Goal: Task Accomplishment & Management: Complete application form

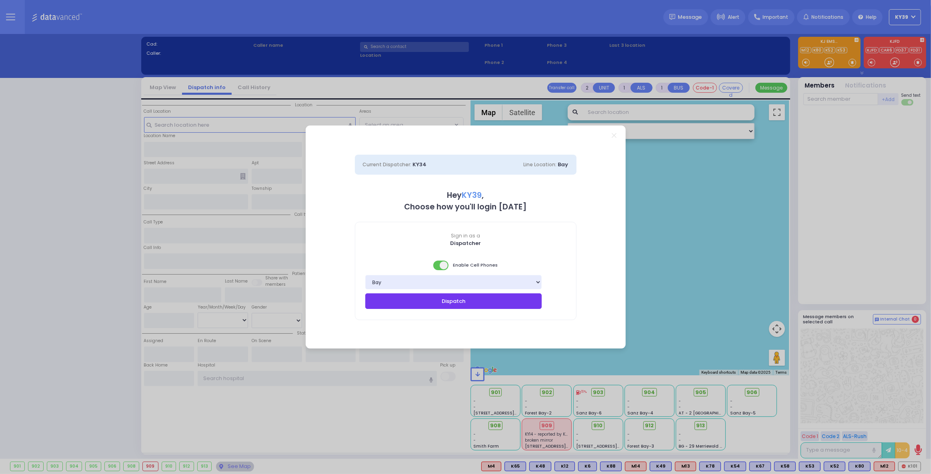
click at [472, 297] on button "Dispatch" at bounding box center [453, 301] width 177 height 15
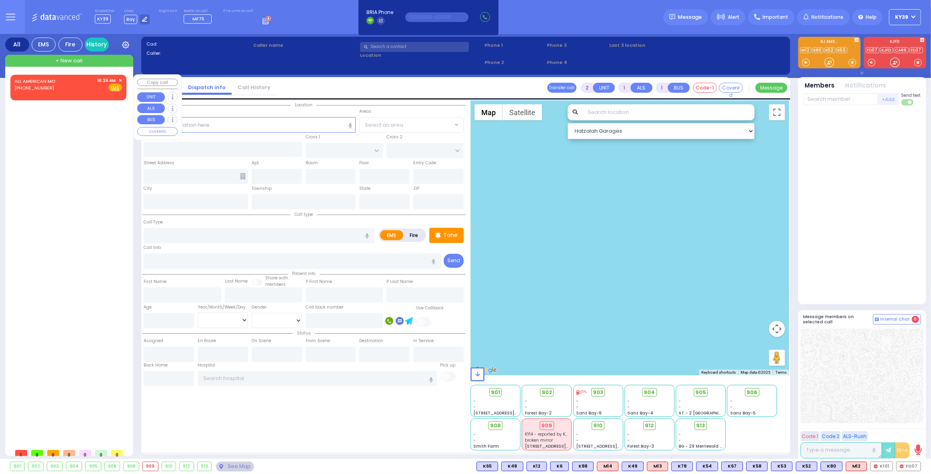
click at [84, 78] on div "ALL AMERICAN MO (800) 318-9486 10:26 AM ✕ Fire EMS" at bounding box center [68, 84] width 108 height 15
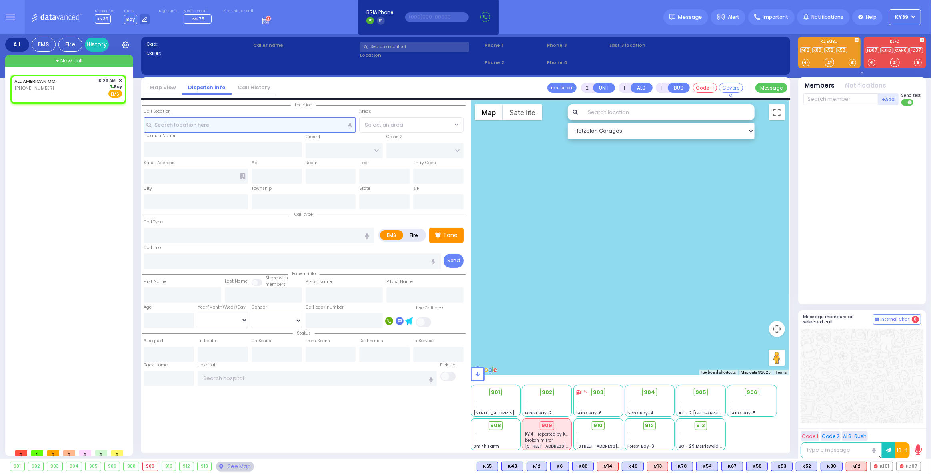
select select
radio input "true"
select select
type input "10:26"
select select "Hatzalah Garages"
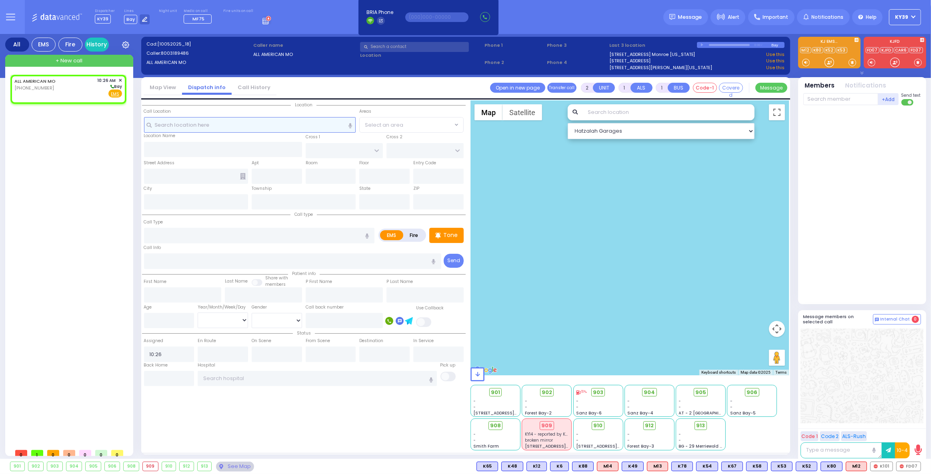
select select
radio input "true"
select select
select select "Hatzalah Garages"
click at [104, 95] on span "Fire" at bounding box center [102, 94] width 12 height 8
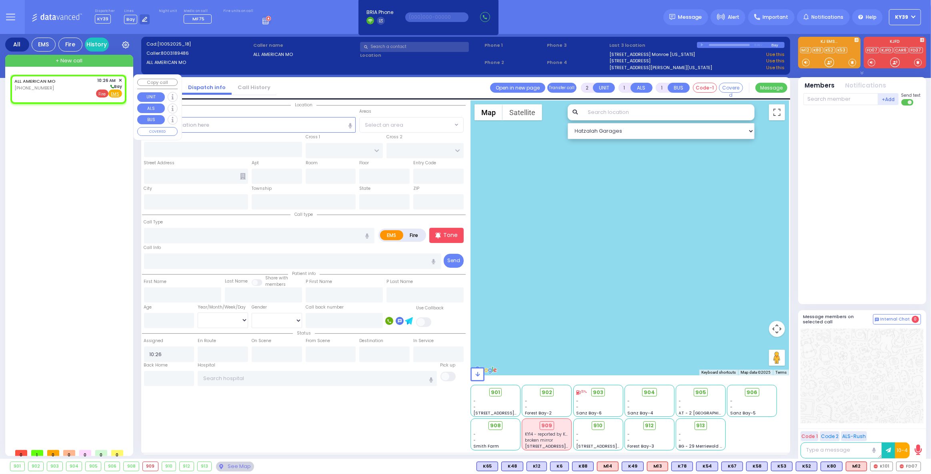
select select
radio input "false"
radio input "true"
select select
select select "Hatzalah Garages"
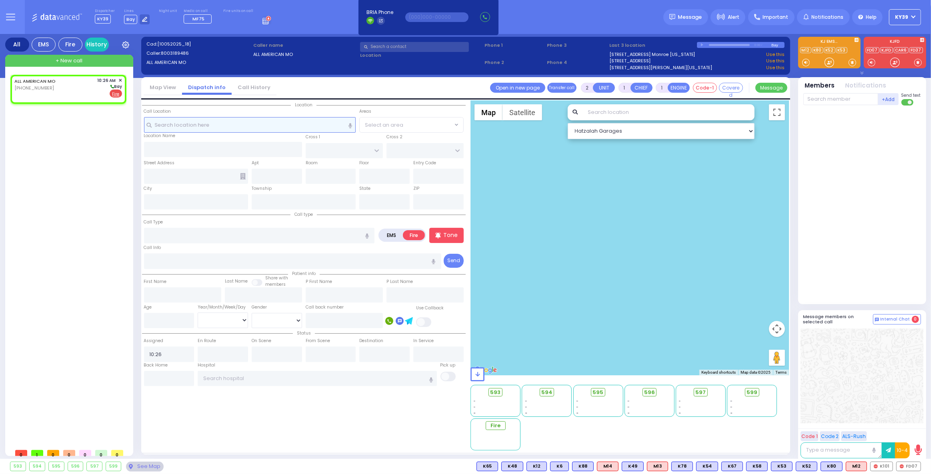
click at [183, 124] on input "text" at bounding box center [250, 124] width 212 height 15
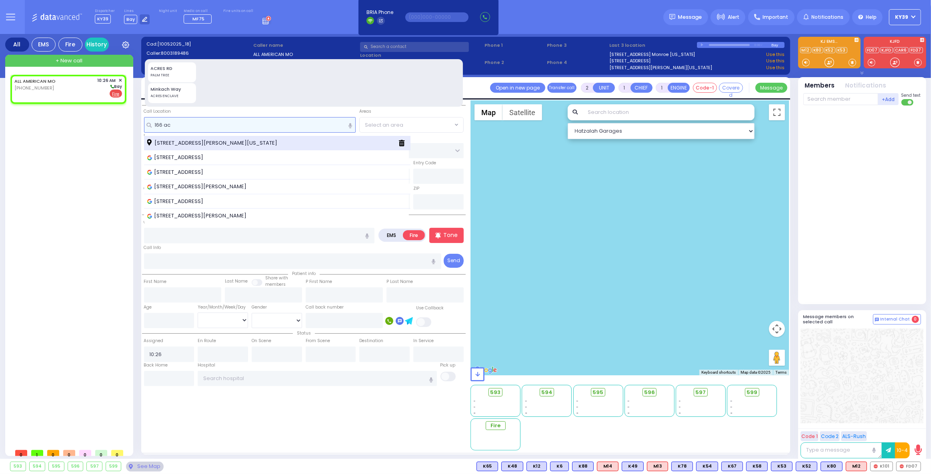
type input "166 ac"
click at [207, 142] on span "166 Acres Road Kiryas Joel New York 10950" at bounding box center [213, 143] width 133 height 8
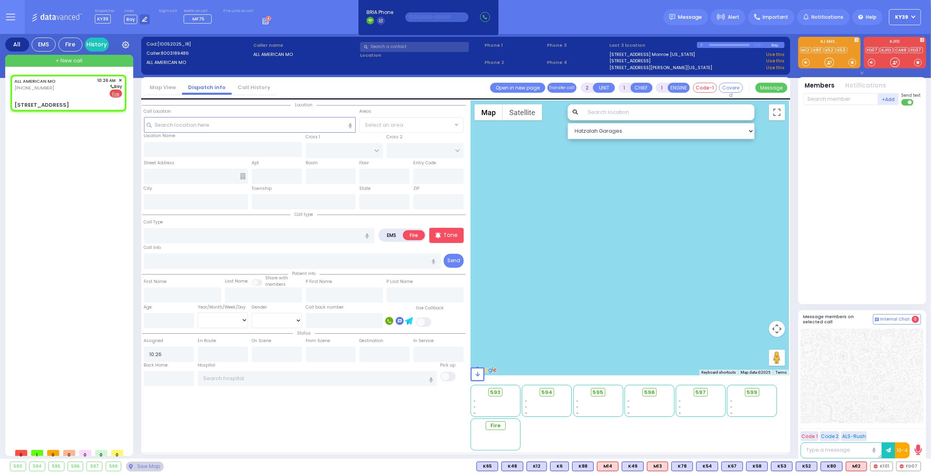
select select
radio input "true"
select select
select select "Hatzalah Garages"
type input "LEMBERG COURT"
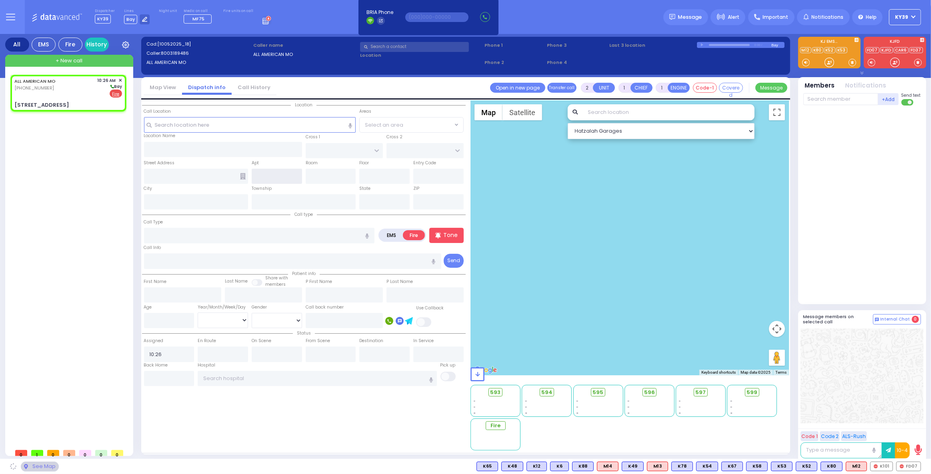
type input "SATMAR DR"
type input "166 Acres Road"
type input "Kiryas Joel"
type input "[US_STATE]"
type input "10950"
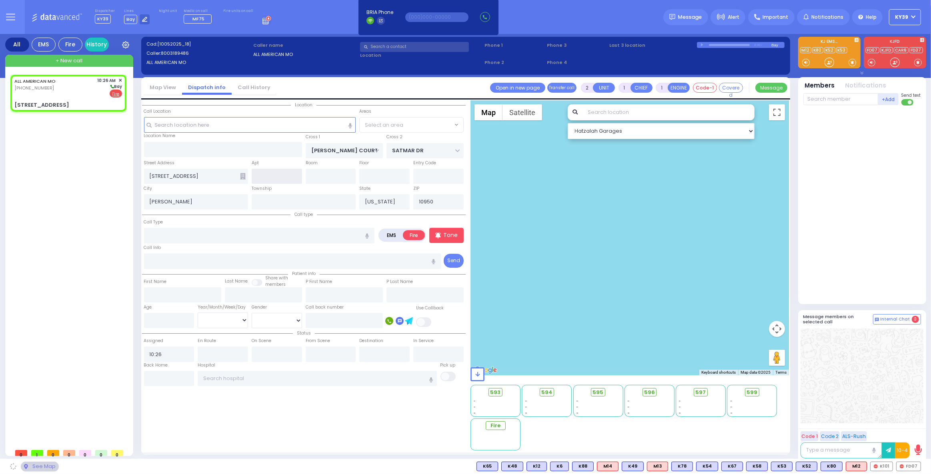
select select "SECTION 3"
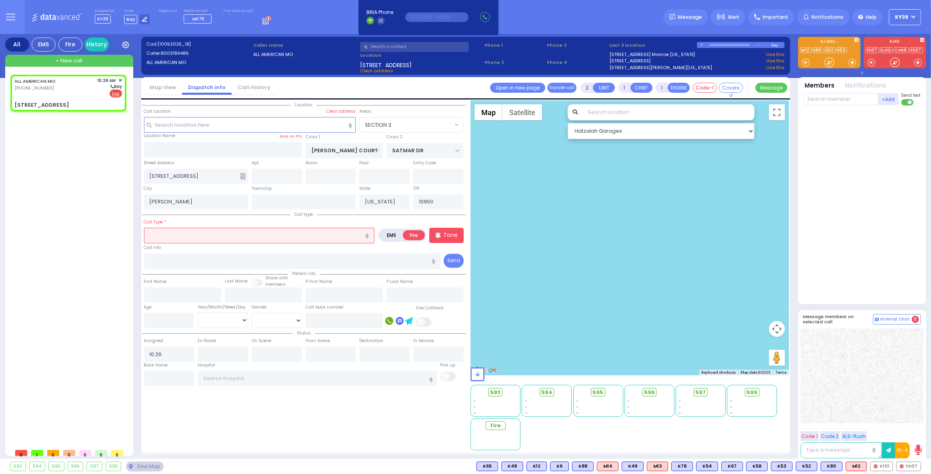
click at [172, 233] on input "text" at bounding box center [259, 235] width 231 height 15
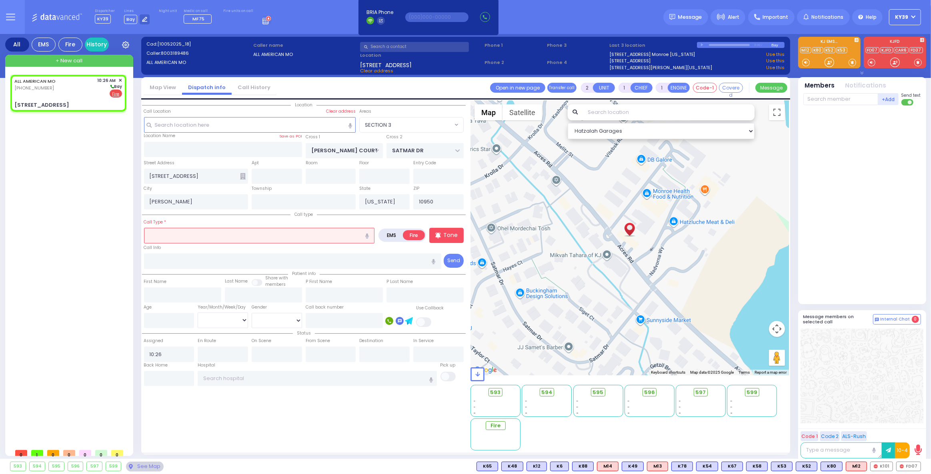
type input "a"
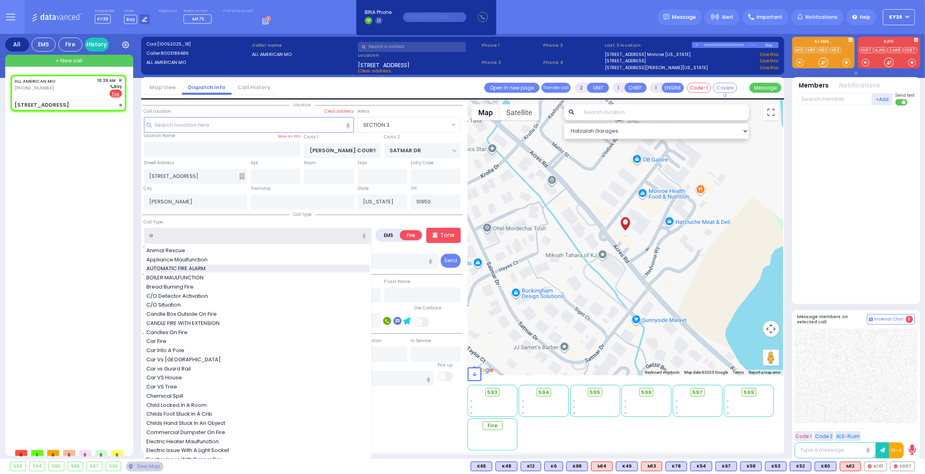
select select
radio input "true"
select select
select select "Hatzalah Garages"
select select "SECTION 3"
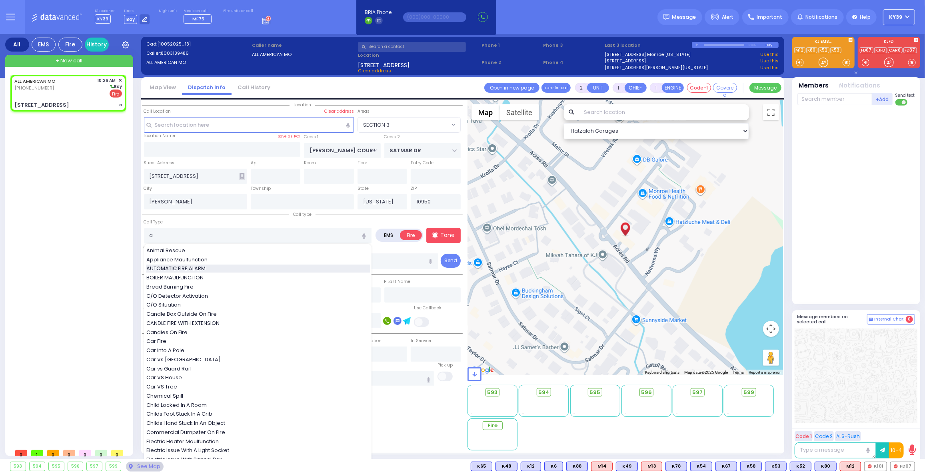
click at [186, 268] on span "AUTOMATIC FIRE ALARM" at bounding box center [177, 269] width 62 height 8
type input "AUTOMATIC FIRE ALARM"
type input "3"
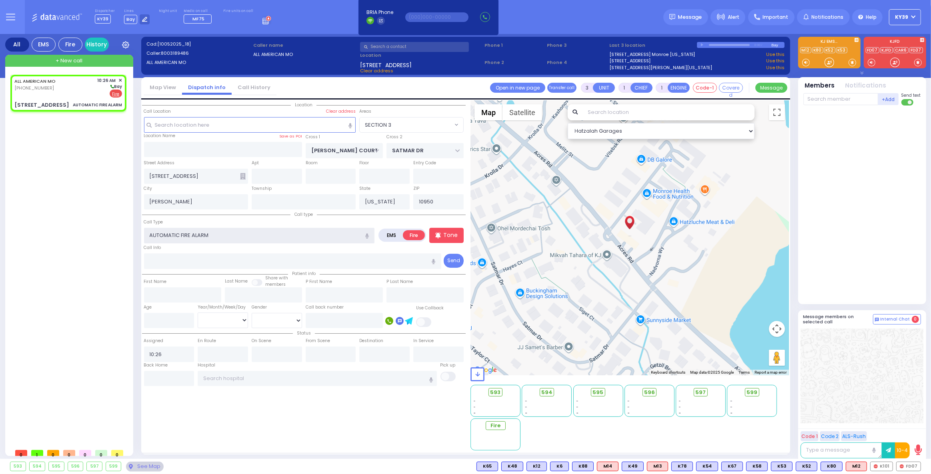
select select
radio input "true"
select select
select select "Hatzalah Garages"
select select "SECTION 3"
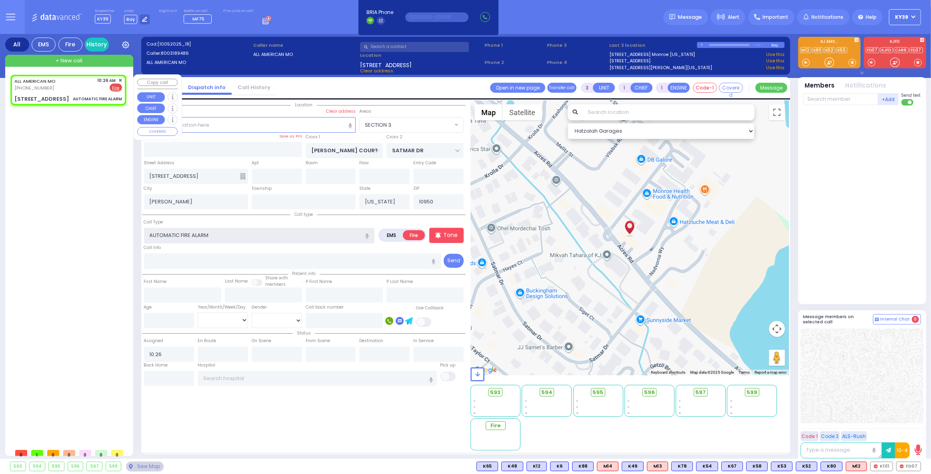
select select
radio input "true"
select select
select select "Hatzalah Garages"
select select "SECTION 3"
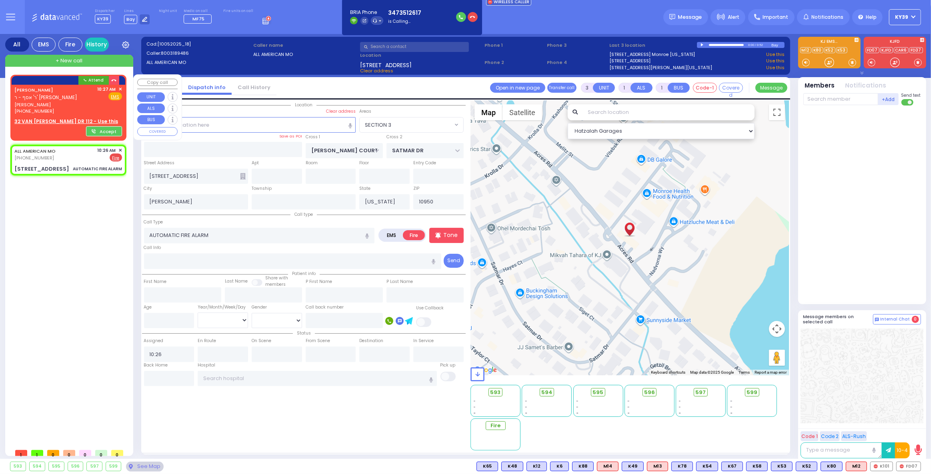
click at [98, 97] on div "SHULEM WOLBERG ר' אסף - ר' יואל זילבערשטיין שלום וואלבערג (347) 351-2617 10:27 …" at bounding box center [68, 100] width 108 height 29
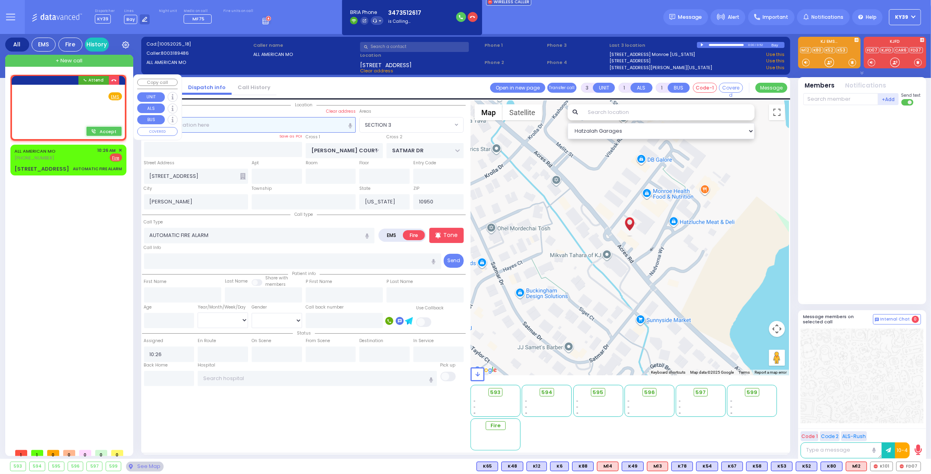
type input "2"
select select
radio input "true"
type input "SHULEM"
type input "WOLBERG"
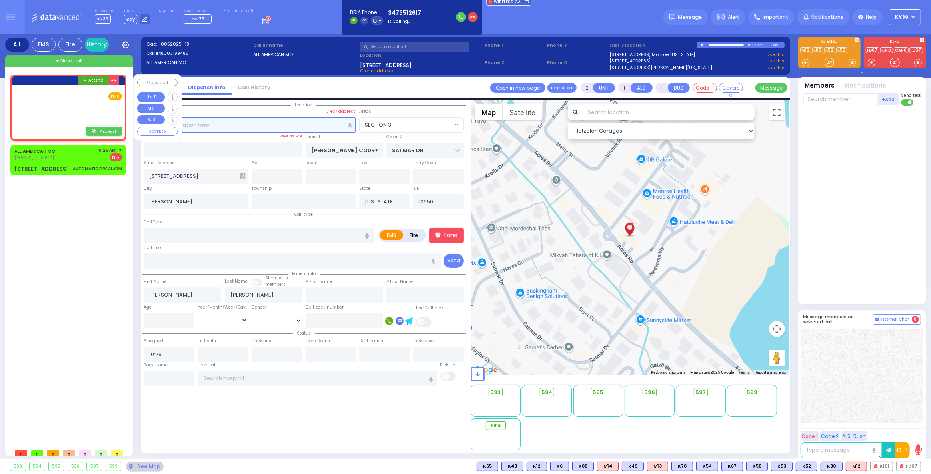
select select
type input "10:27"
select select "Hatzalah Garages"
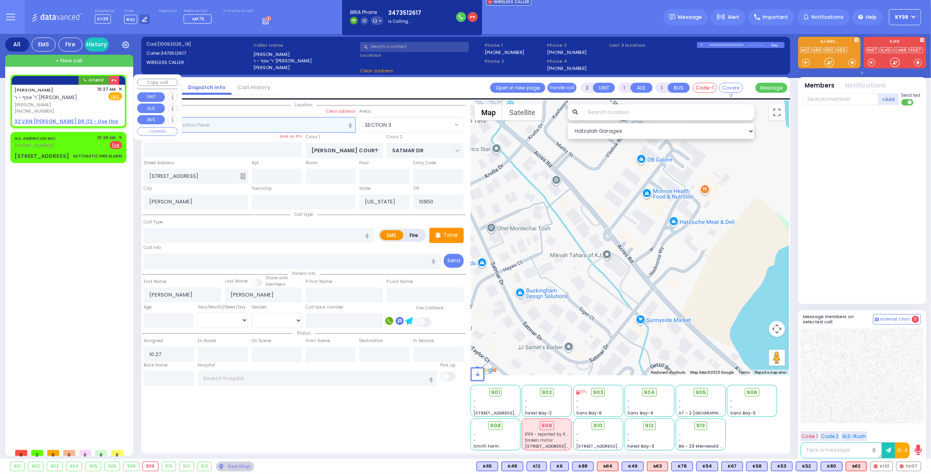
select select
radio input "true"
select select
select select "Hatzalah Garages"
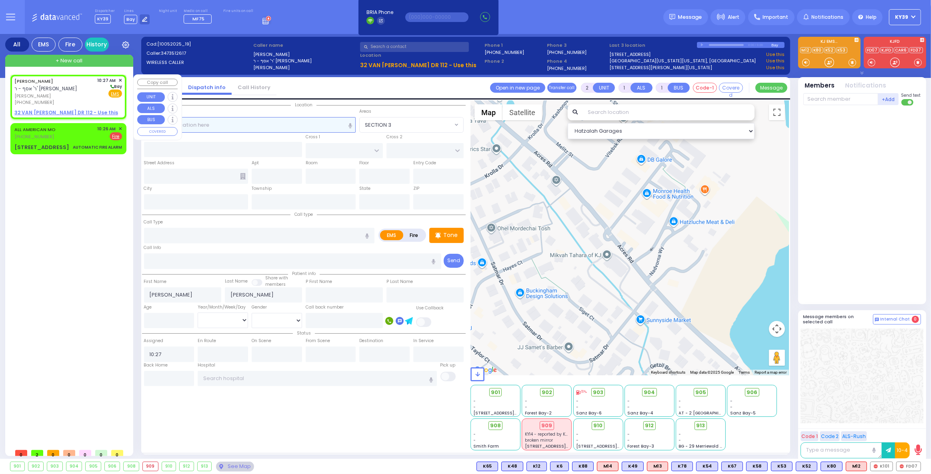
select select
radio input "true"
select select
select select "Hatzalah Garages"
drag, startPoint x: 188, startPoint y: 128, endPoint x: 183, endPoint y: 128, distance: 4.9
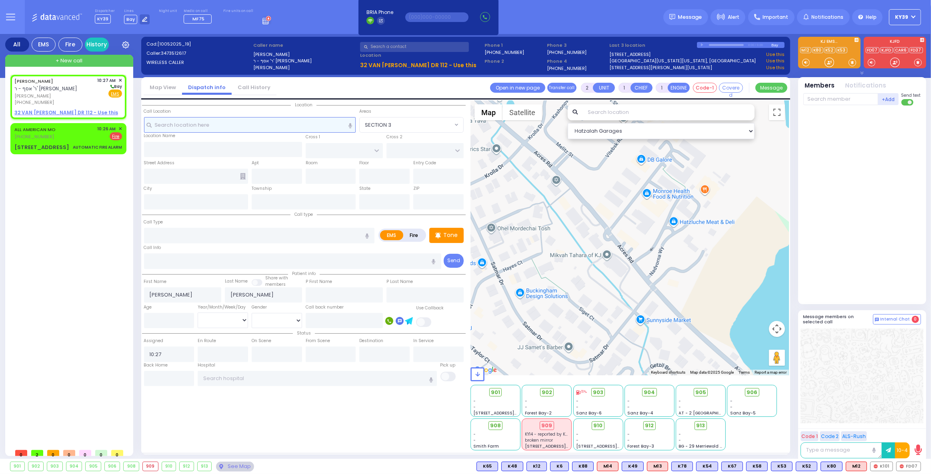
click at [184, 128] on input "text" at bounding box center [250, 124] width 212 height 15
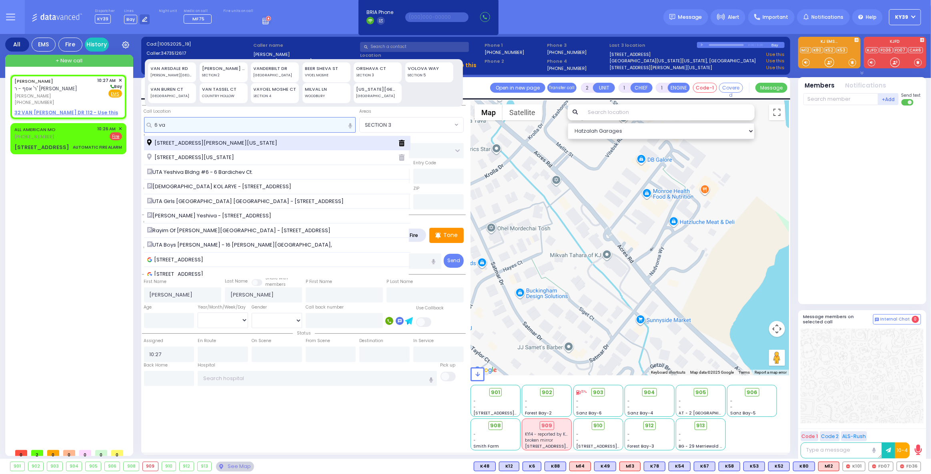
type input "6 va"
click at [170, 146] on div "6 Van Buren Drive Kiryas Joel New York 10950" at bounding box center [277, 143] width 266 height 15
click at [173, 144] on span "6 Van Buren Drive Kiryas Joel New York 10950" at bounding box center [213, 143] width 133 height 8
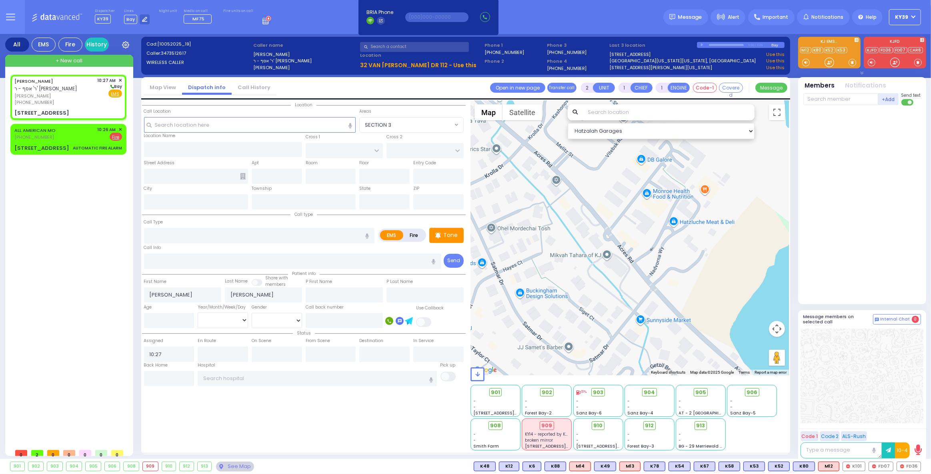
select select
radio input "true"
select select
select select "Hatzalah Garages"
type input "GARFIELD RD"
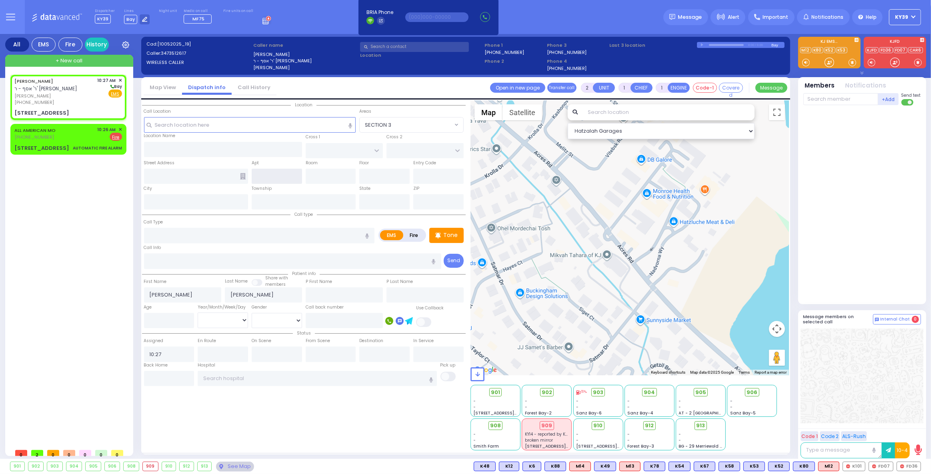
type input "QUICKWAY RD"
type input "6 Van Buren Drive"
type input "Kiryas Joel"
type input "[US_STATE]"
type input "10950"
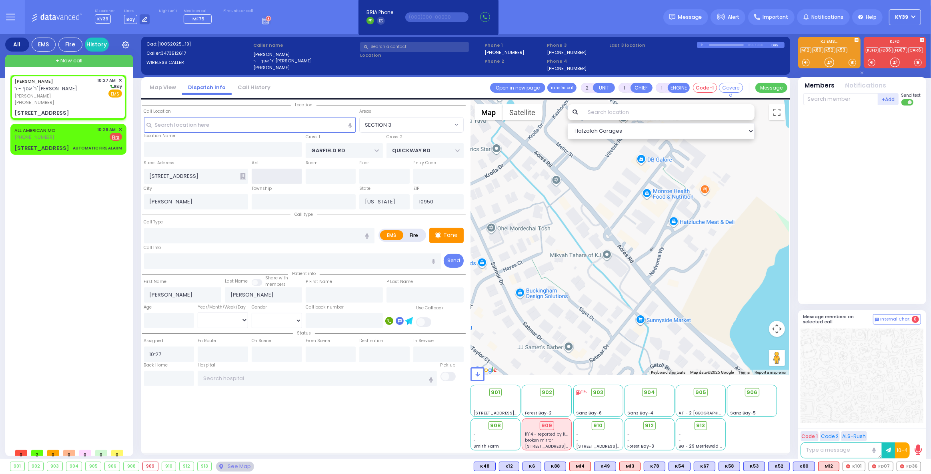
select select "SECTION 2"
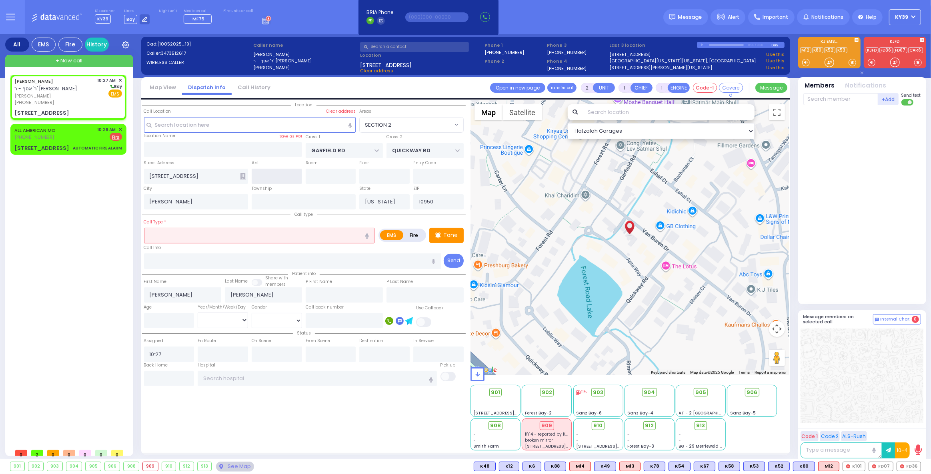
select select
radio input "true"
select select
select select "Hatzalah Garages"
select select "SECTION 2"
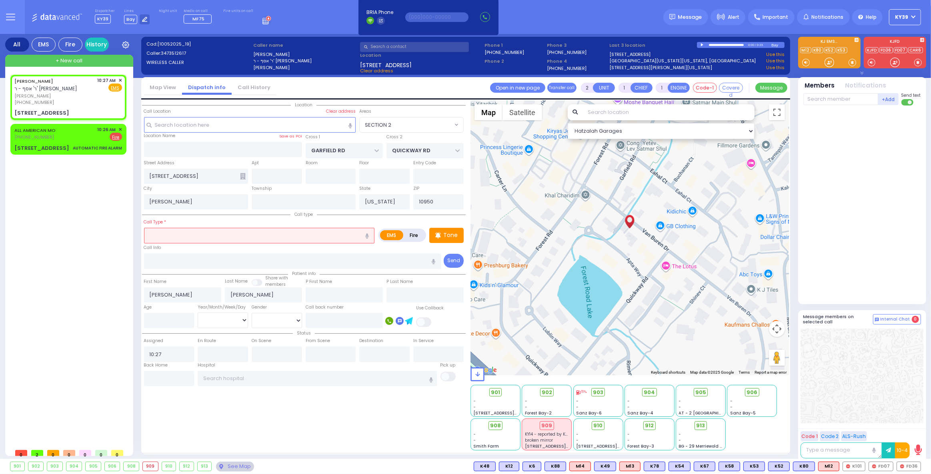
click at [170, 234] on input "text" at bounding box center [259, 235] width 231 height 15
type input "gas"
select select
radio input "true"
select select
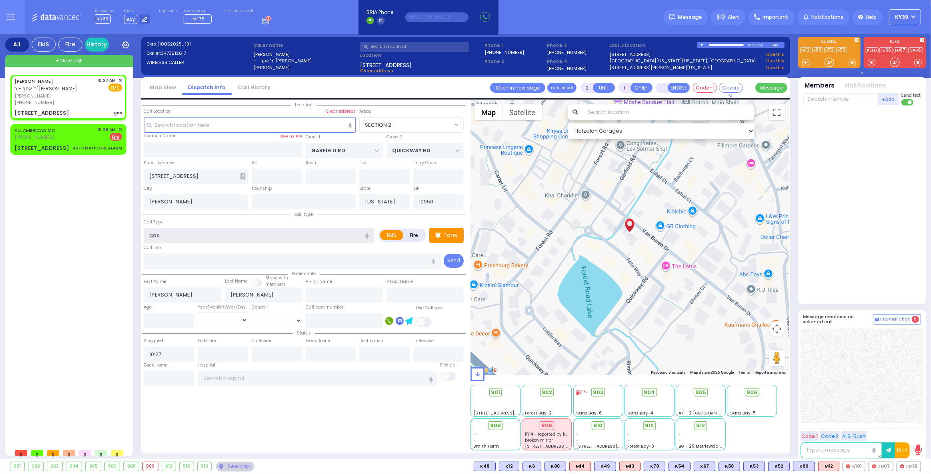
select select "Hatzalah Garages"
type input "gas"
select select "SECTION 2"
type input "g"
select select
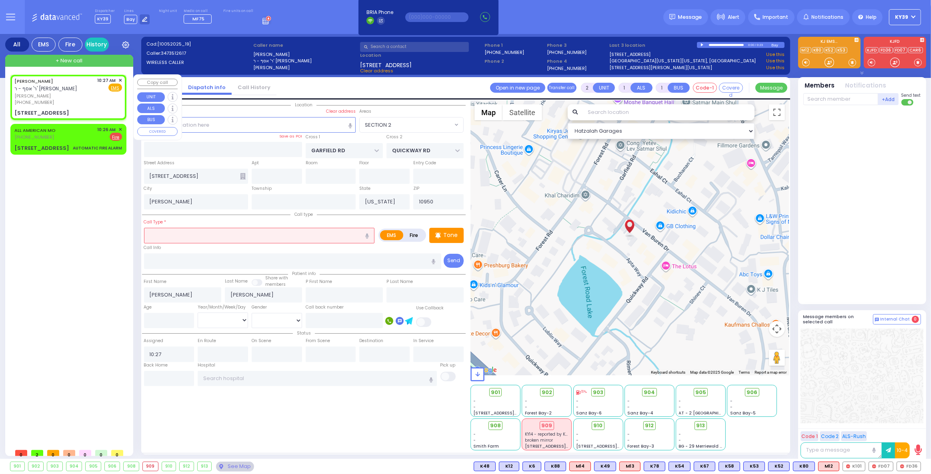
radio input "true"
select select
select select "Hatzalah Garages"
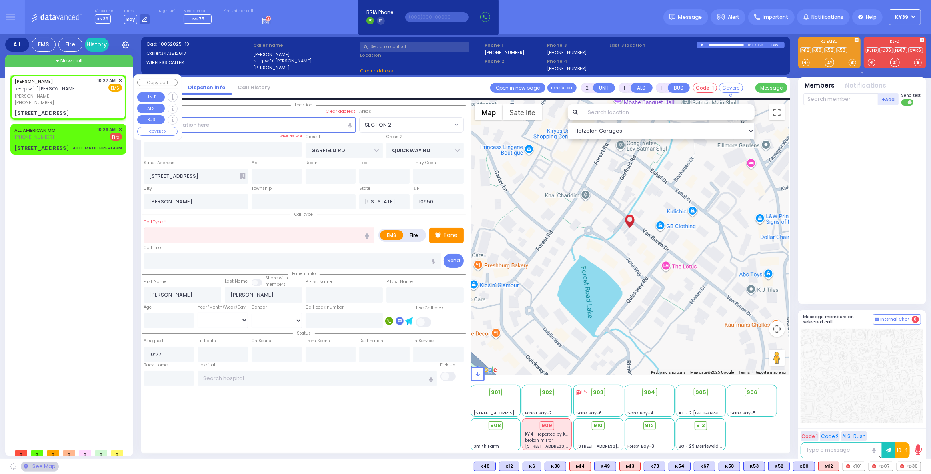
select select "SECTION 2"
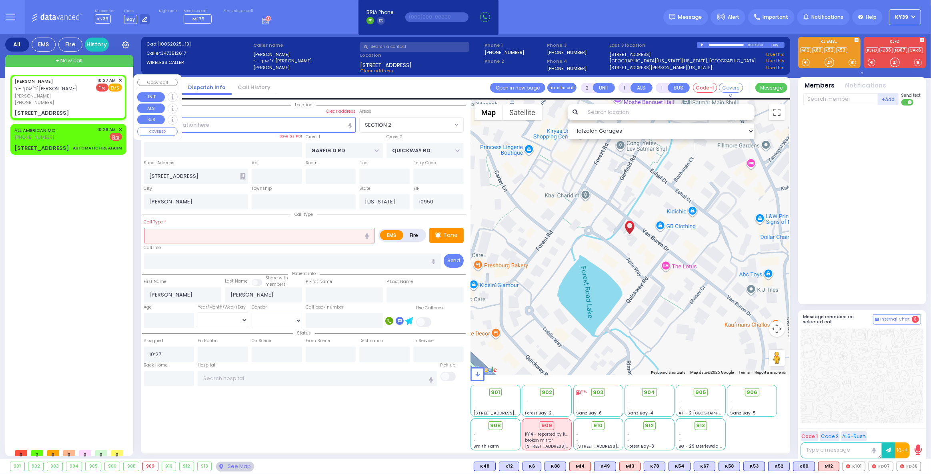
click at [103, 88] on span "Fire" at bounding box center [102, 88] width 12 height 8
select select
radio input "true"
select select
select select "Hatzalah Garages"
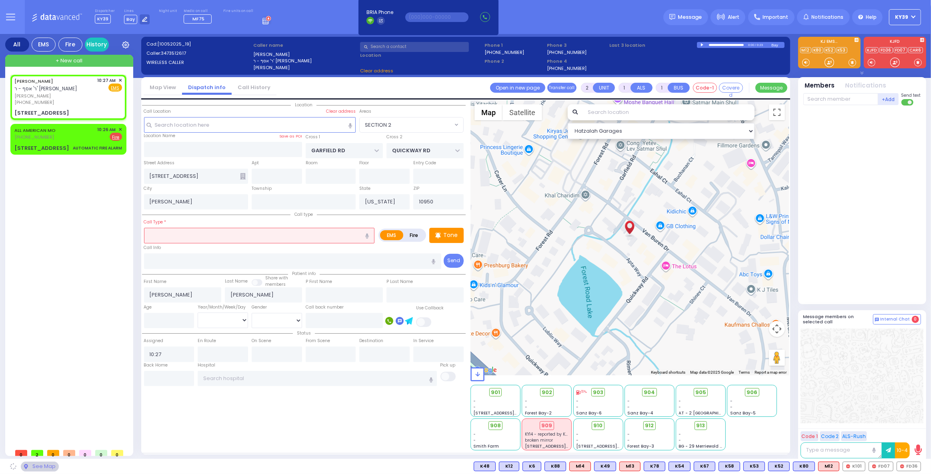
select select
radio input "false"
radio input "true"
select select
select select "Hatzalah Garages"
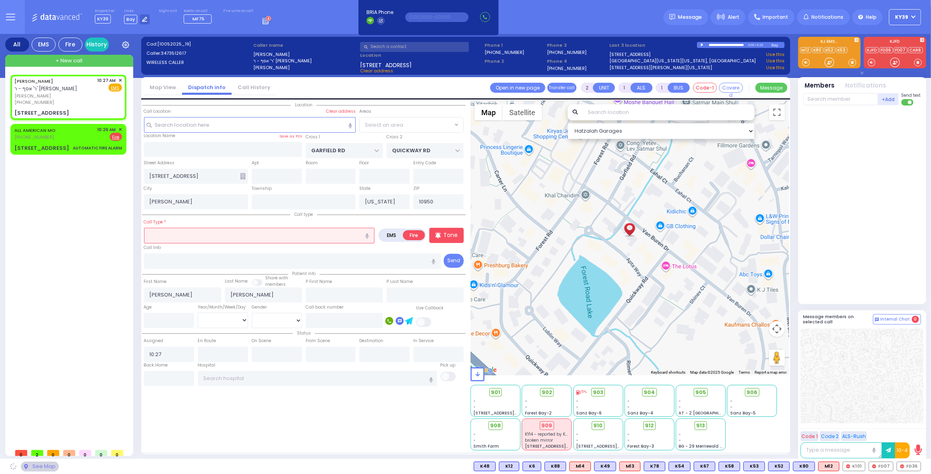
select select "SECTION 2"
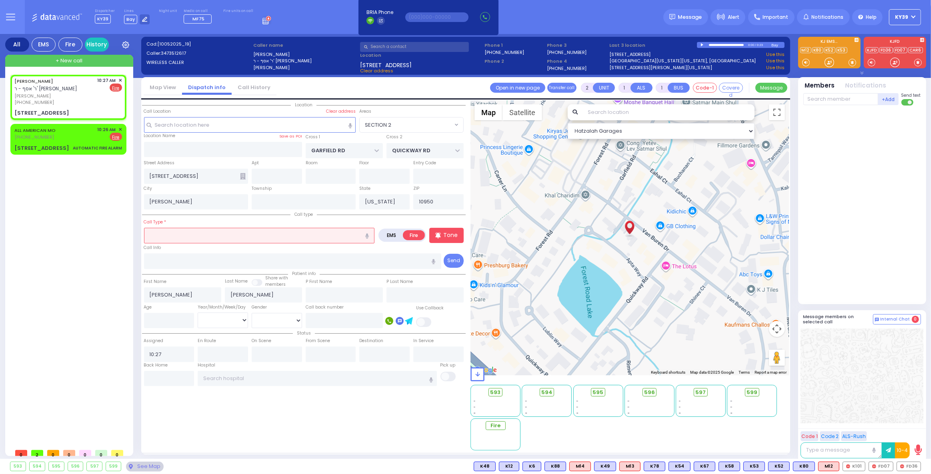
click at [173, 236] on input "text" at bounding box center [259, 235] width 231 height 15
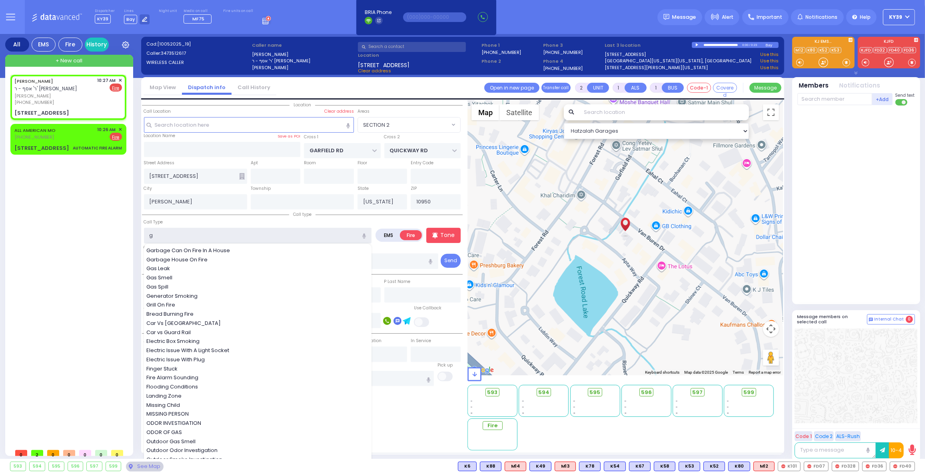
type input "ga"
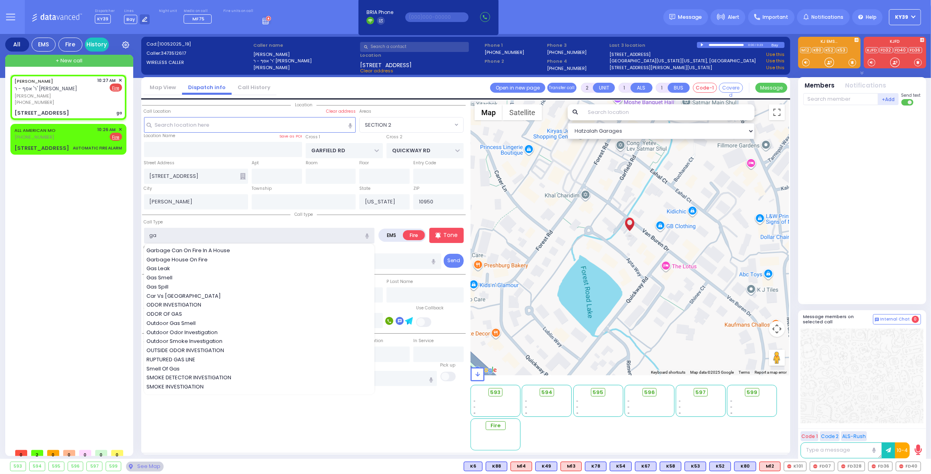
select select
radio input "true"
select select
select select "Hatzalah Garages"
select select "SECTION 2"
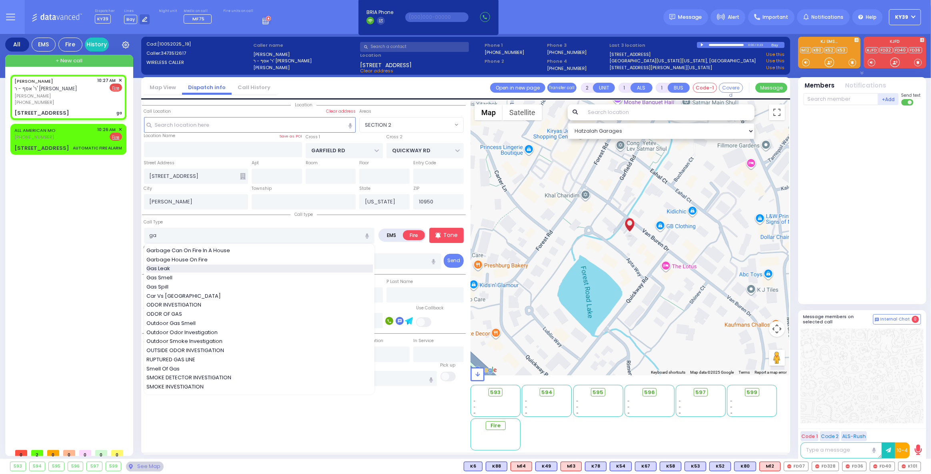
click at [215, 267] on div "Gas Leak" at bounding box center [259, 269] width 226 height 8
type input "Gas Leak"
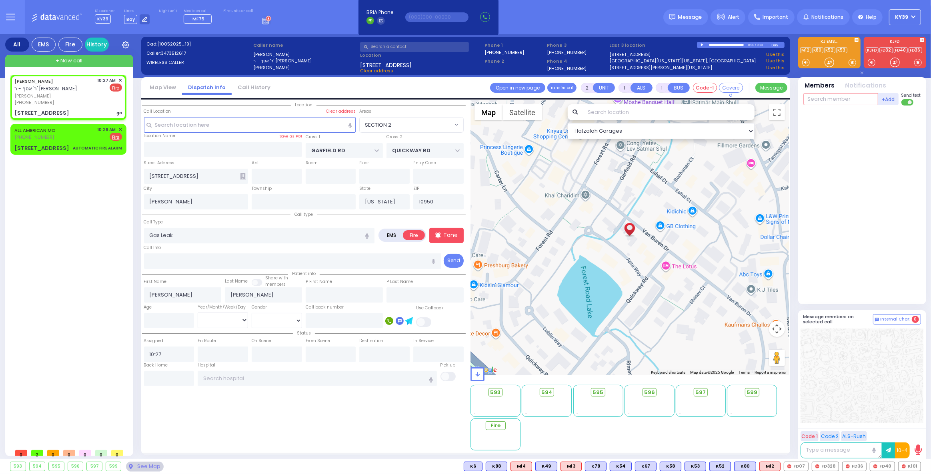
click at [826, 97] on input "text" at bounding box center [840, 99] width 75 height 12
select select
radio input "true"
select select
select select "Hatzalah Garages"
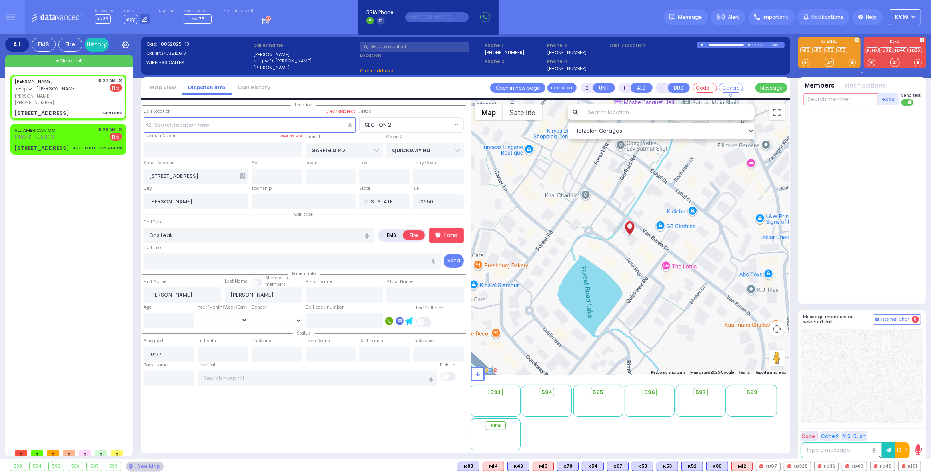
select select "SECTION 2"
type input "46"
select select
radio input "true"
select select
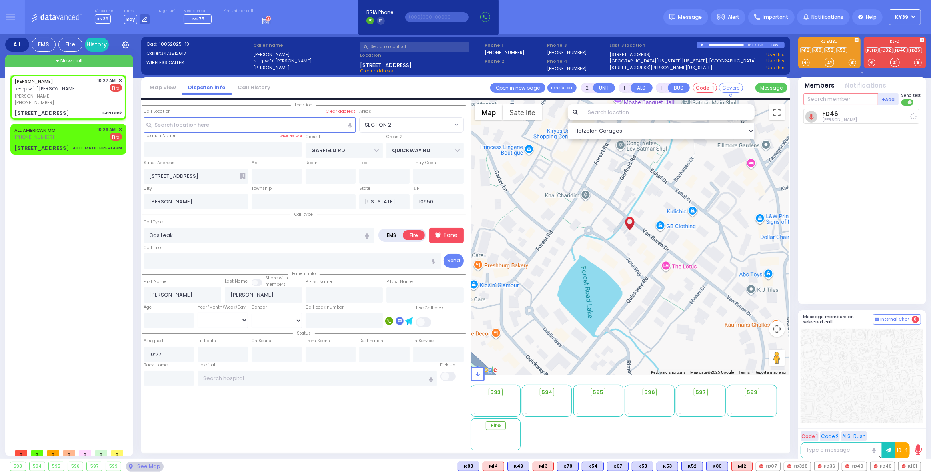
type input "10:28"
select select "Hatzalah Garages"
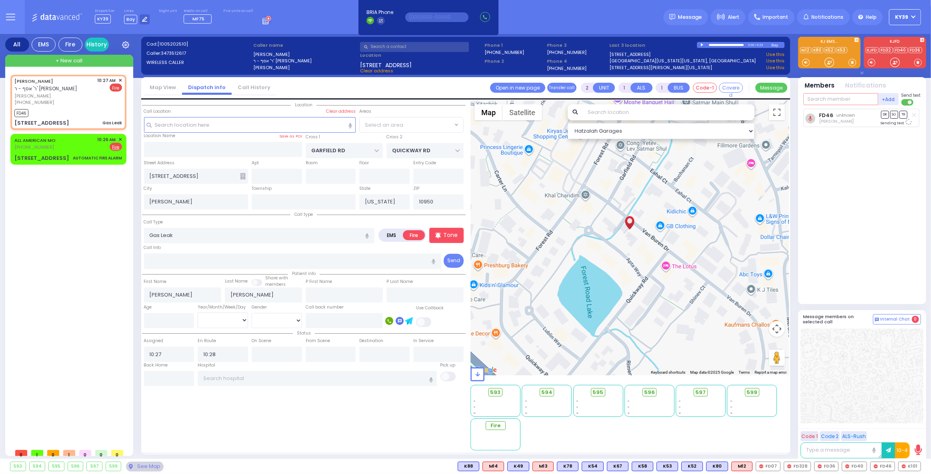
select select "SECTION 2"
click at [844, 99] on input "text" at bounding box center [840, 99] width 75 height 12
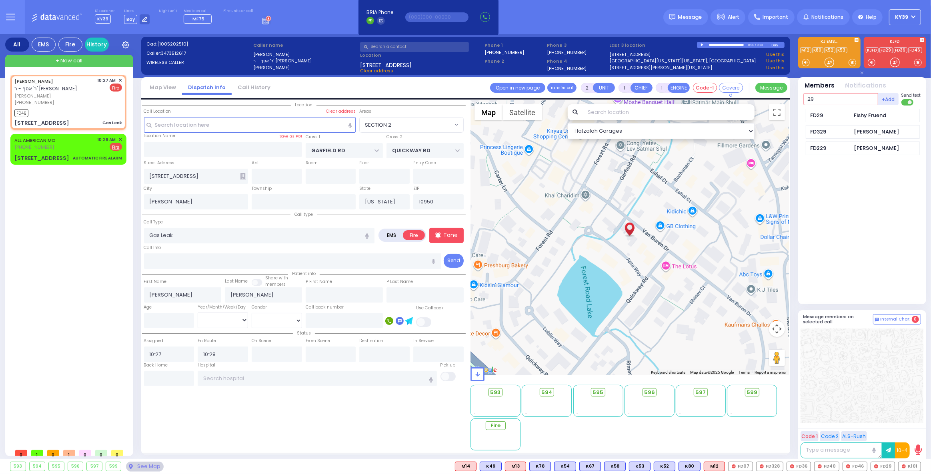
type input "29"
select select
radio input "true"
select select
select select "SECTION 2"
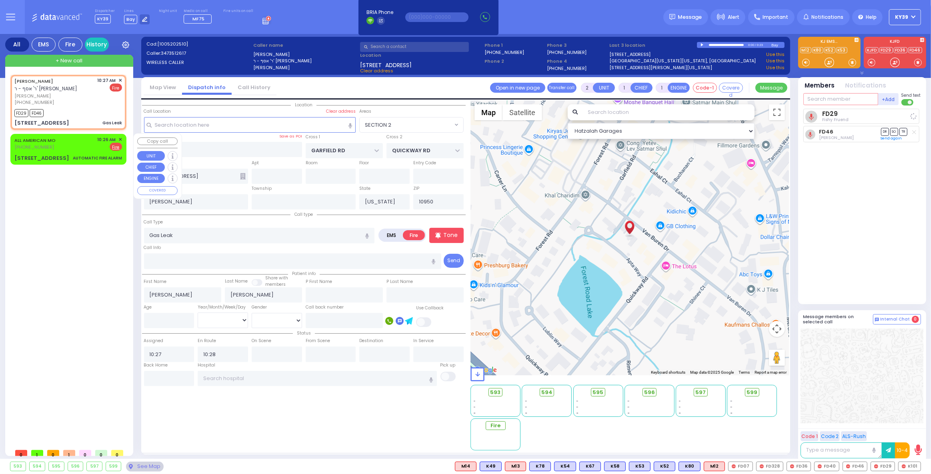
select select "Hatzalah Garages"
click at [65, 148] on div "ALL AMERICAN MO (800) 318-9486 10:26 AM ✕ EMS Fire" at bounding box center [68, 143] width 108 height 15
type input "3"
select select
type input "AUTOMATIC FIRE ALARM"
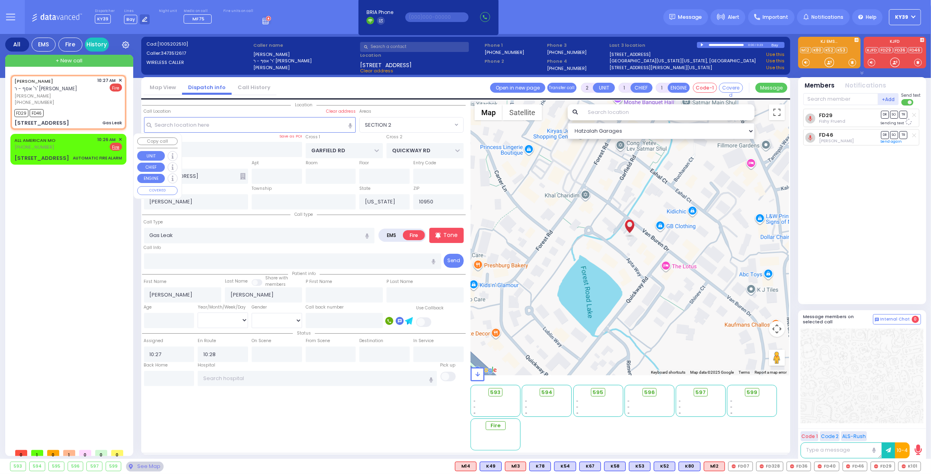
radio input "true"
select select
type input "10:26"
select select "Hatzalah Garages"
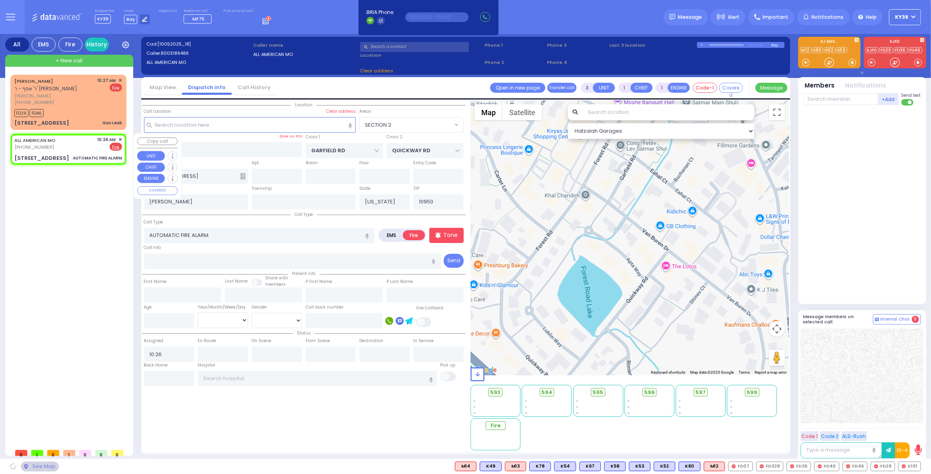
type input "LEMBERG COURT"
type input "SATMAR DR"
type input "166 Acres Road"
select select "SECTION 3"
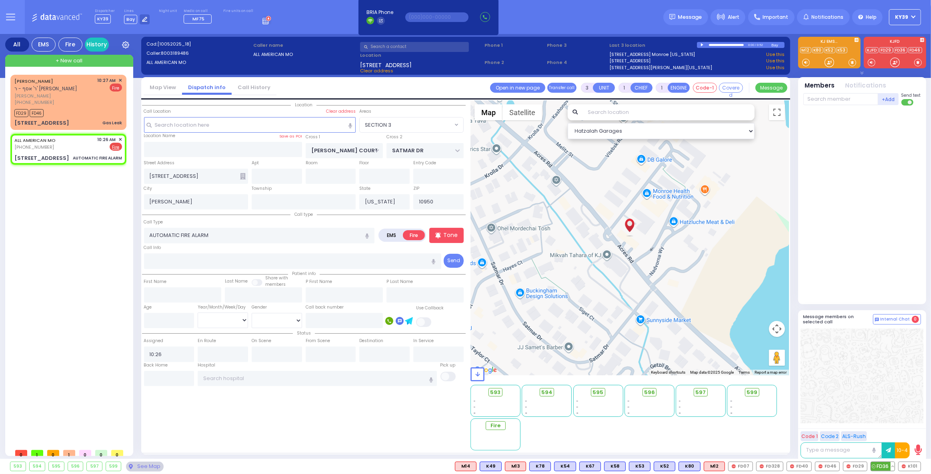
click at [878, 468] on span "FD36" at bounding box center [883, 466] width 24 height 9
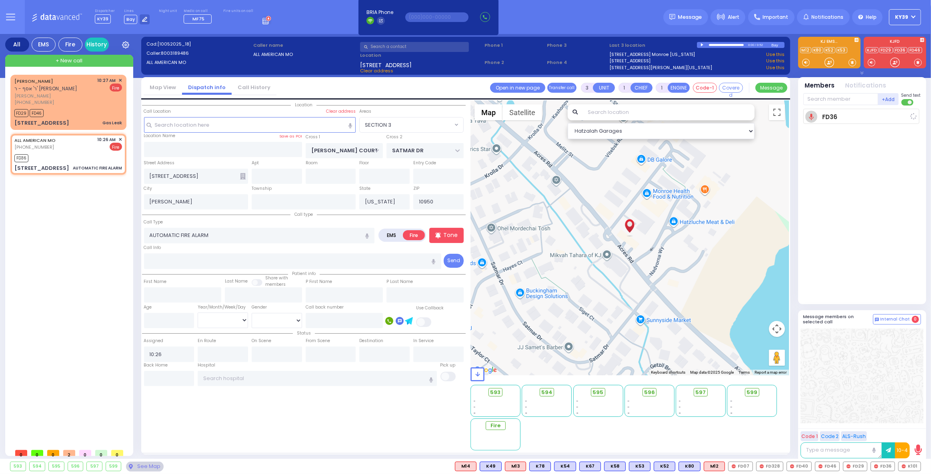
select select
radio input "true"
select select
type input "10:29"
select select "SECTION 3"
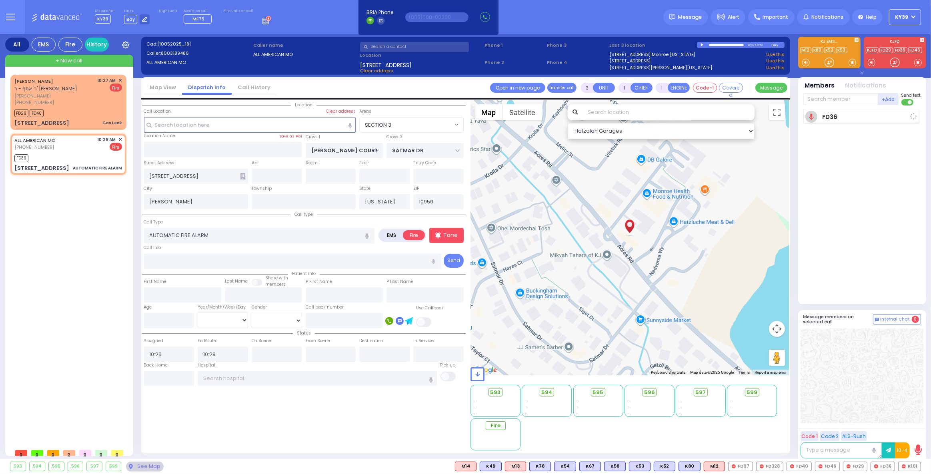
select select "Hatzalah Garages"
click at [830, 102] on input "text" at bounding box center [840, 99] width 75 height 12
click at [71, 110] on div "FD29 FD46" at bounding box center [68, 112] width 108 height 10
type input "2"
select select
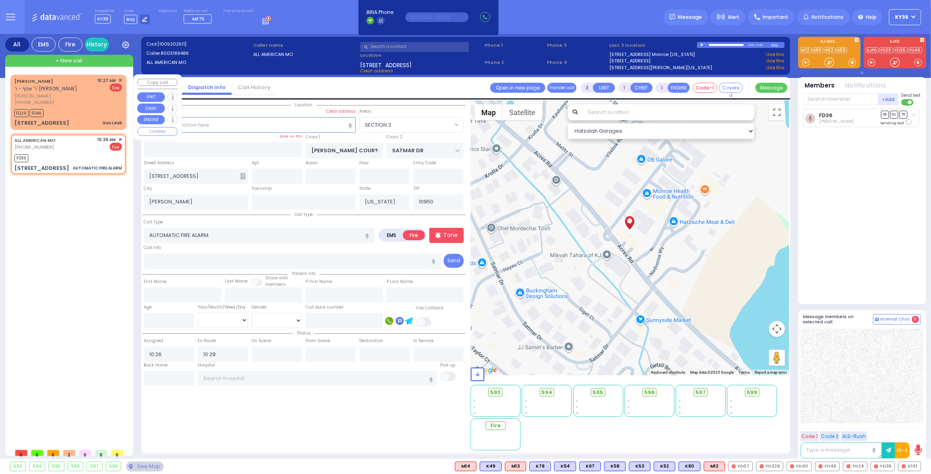
type input "Gas Leak"
radio input "true"
type input "SHULEM"
type input "WOLBERG"
select select
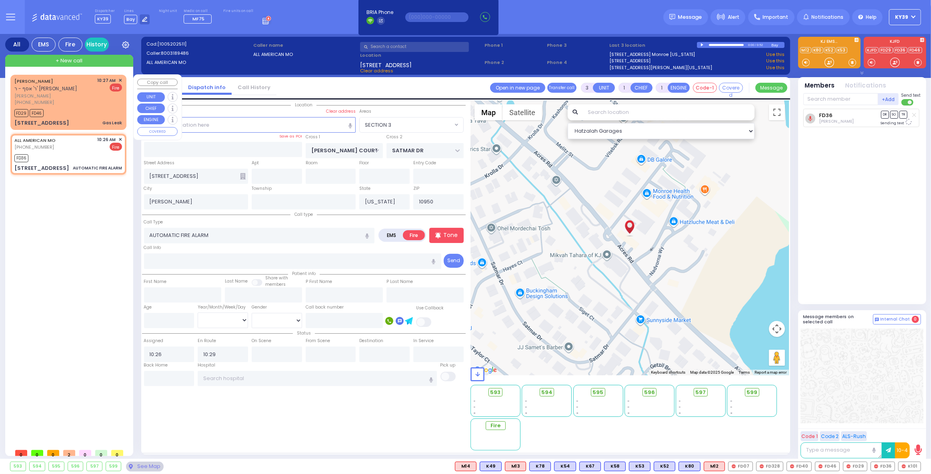
type input "10:27"
type input "10:28"
select select "Hatzalah Garages"
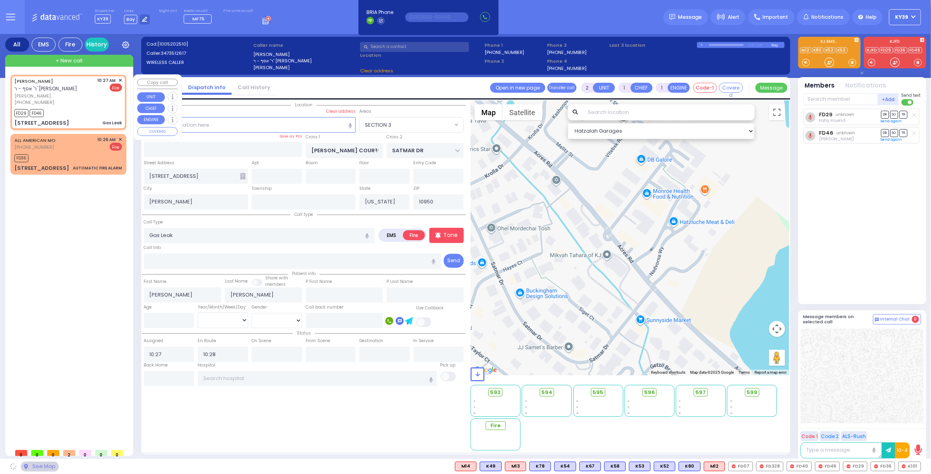
type input "GARFIELD RD"
type input "QUICKWAY RD"
type input "6 Van Buren Drive"
select select "SECTION 2"
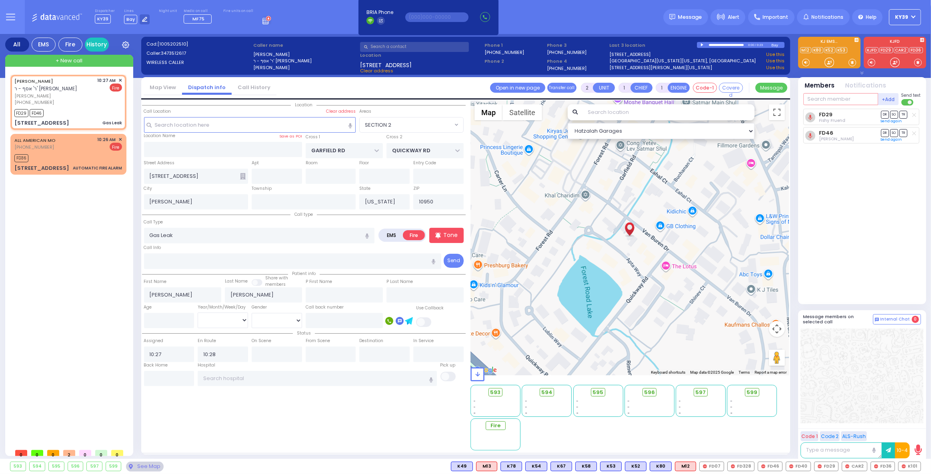
click at [828, 98] on input "text" at bounding box center [840, 99] width 75 height 12
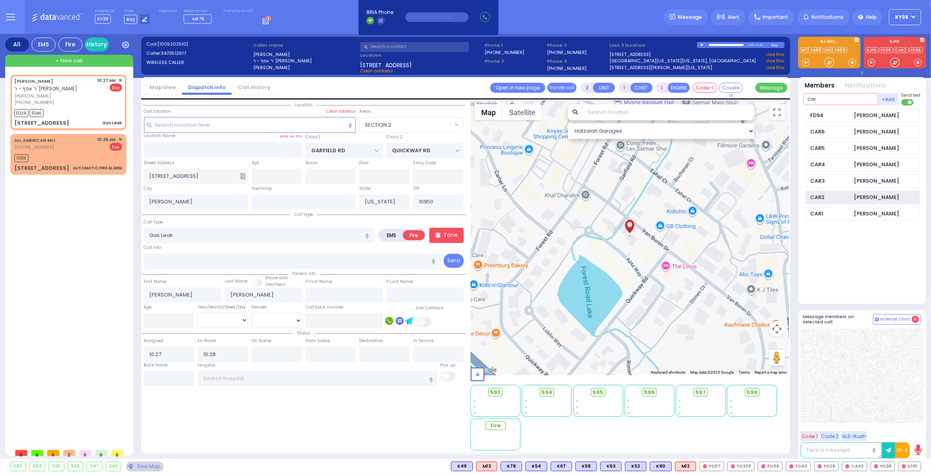
type input "car"
click at [826, 194] on div "CAR2" at bounding box center [830, 198] width 40 height 8
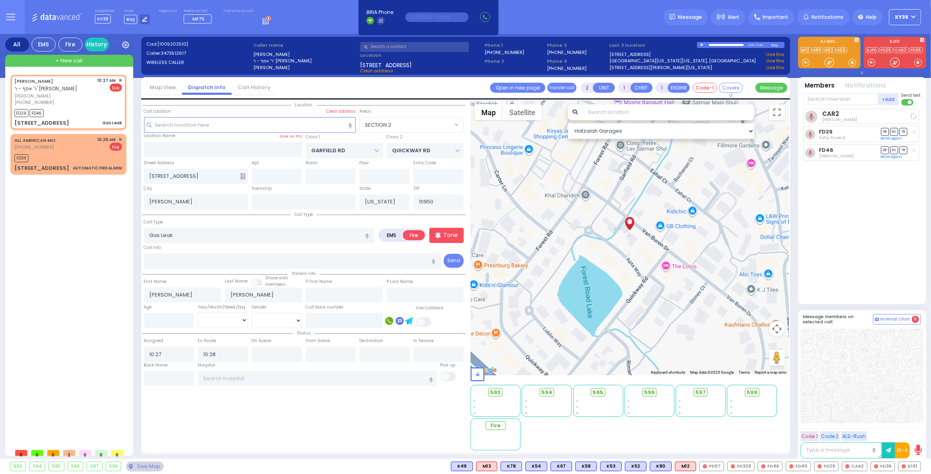
select select
radio input "true"
select select
select select "Hatzalah Garages"
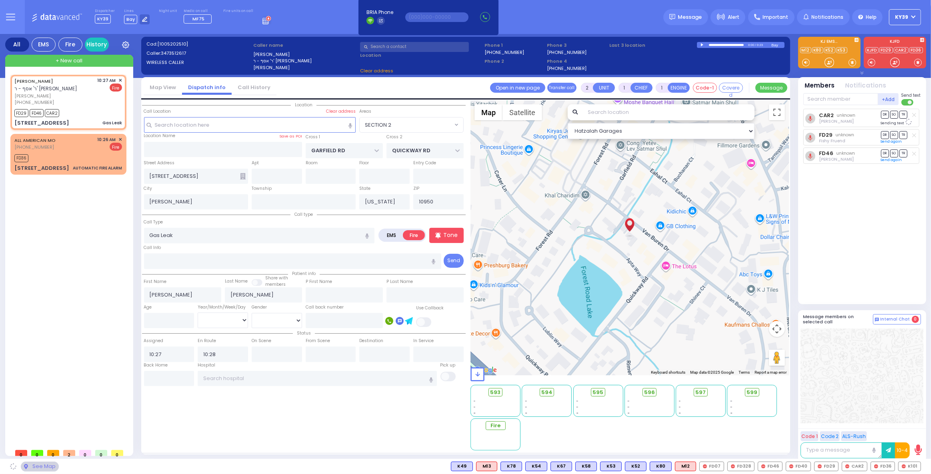
select select "SECTION 2"
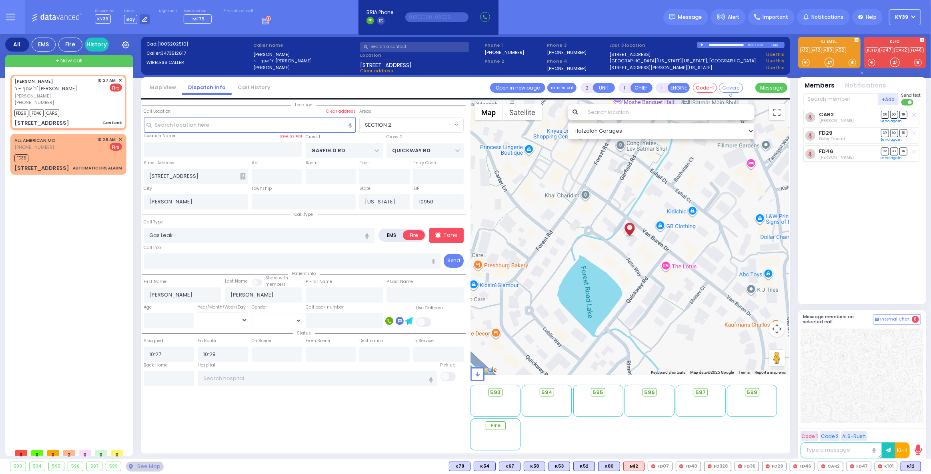
click at [74, 63] on span "+ New call" at bounding box center [69, 61] width 27 height 8
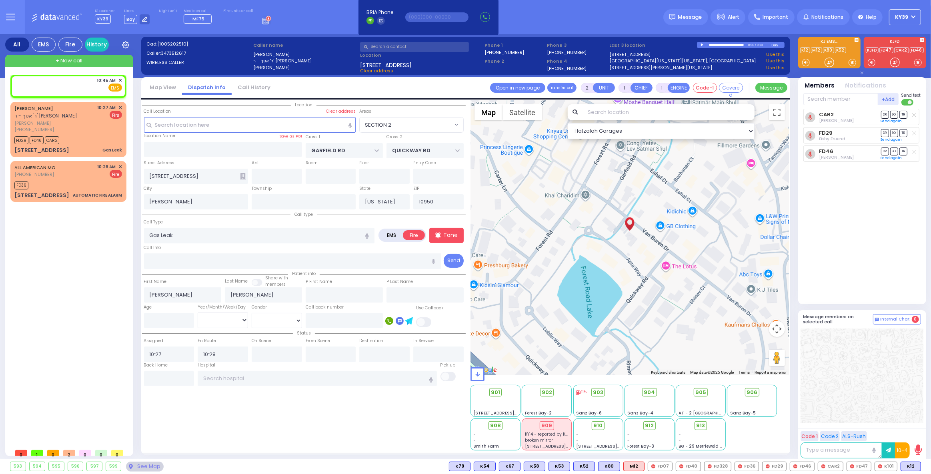
select select
radio input "true"
select select
type input "10:45"
select select "Hatzalah Garages"
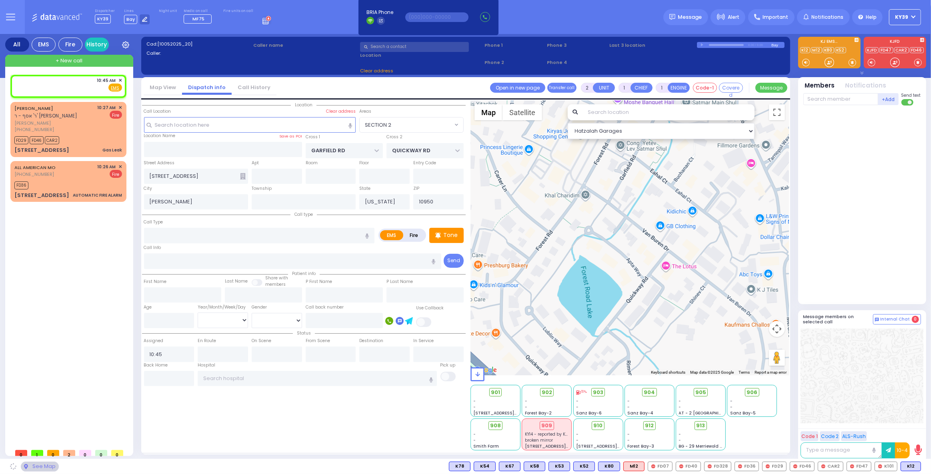
select select
radio input "true"
select select
select select "Hatzalah Garages"
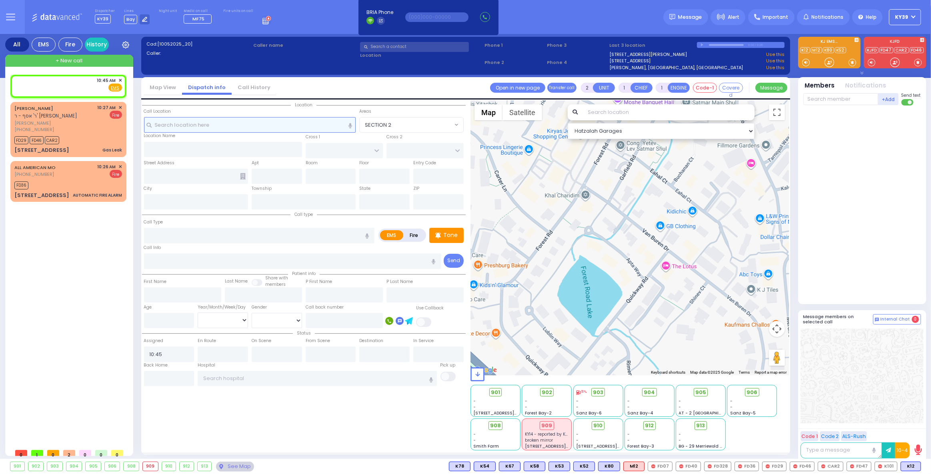
click at [216, 126] on input "text" at bounding box center [250, 124] width 212 height 15
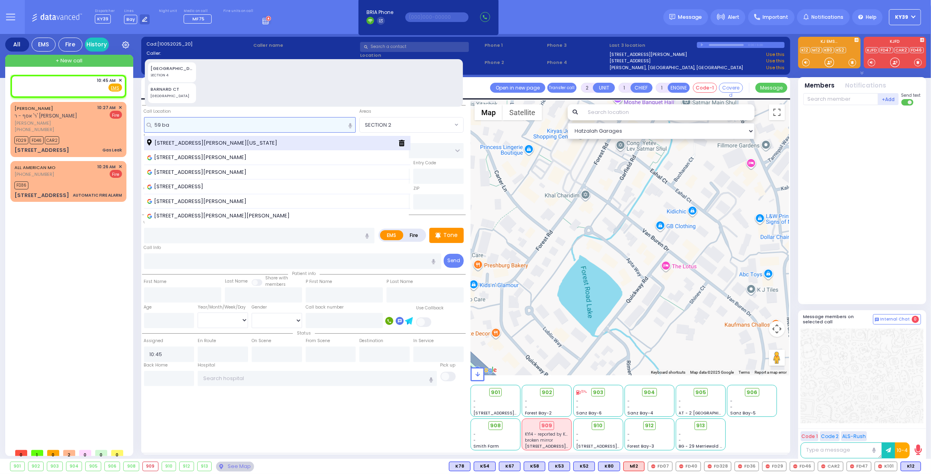
type input "59 ba"
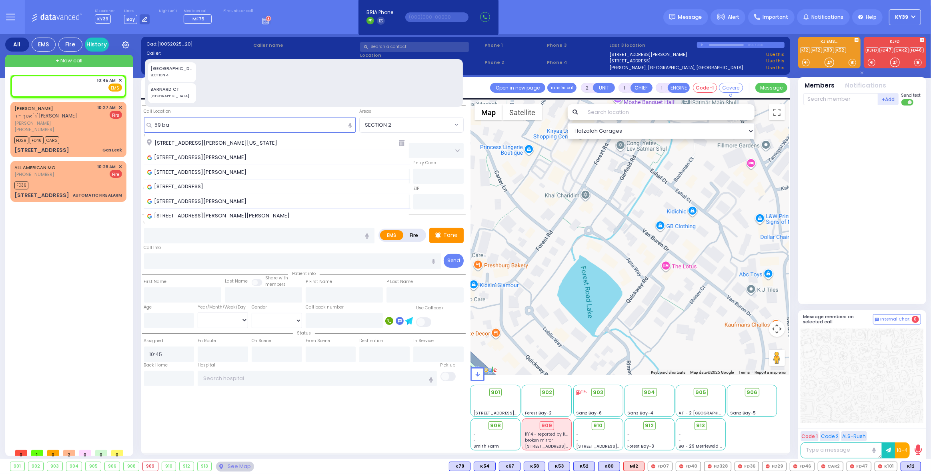
drag, startPoint x: 210, startPoint y: 138, endPoint x: 209, endPoint y: 134, distance: 4.6
click at [209, 138] on div "[STREET_ADDRESS][PERSON_NAME][US_STATE]" at bounding box center [277, 143] width 266 height 15
click at [221, 142] on span "[STREET_ADDRESS][PERSON_NAME][US_STATE]" at bounding box center [213, 143] width 133 height 8
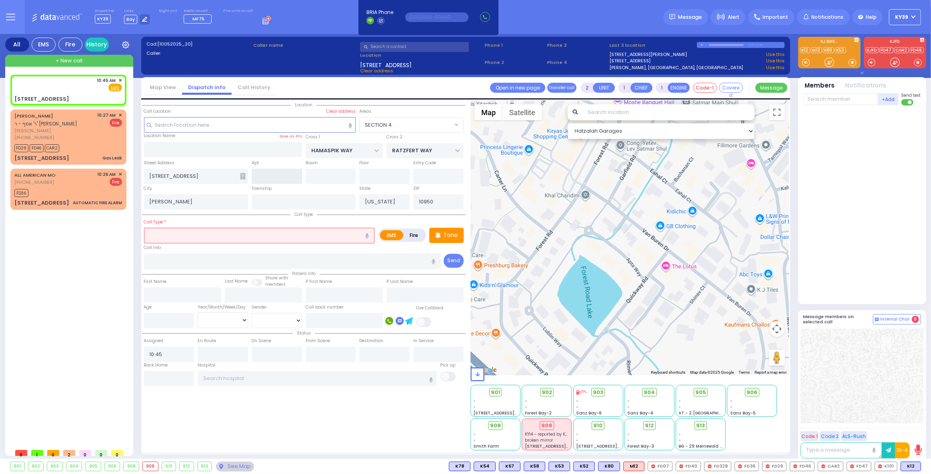
click at [286, 176] on input "text" at bounding box center [277, 176] width 50 height 15
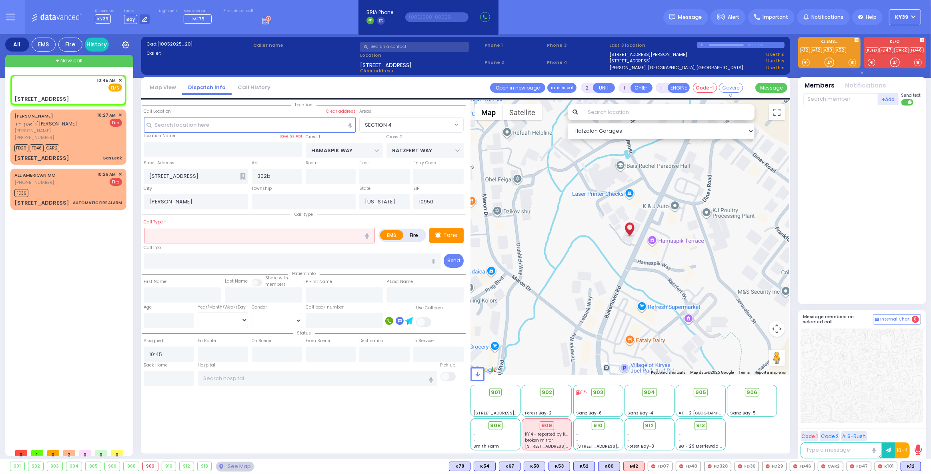
click at [129, 248] on div "10:45 AM ✕ EMS FD29" at bounding box center [69, 260] width 119 height 370
click at [219, 230] on input "text" at bounding box center [259, 235] width 231 height 15
click at [258, 239] on input "text" at bounding box center [259, 235] width 231 height 15
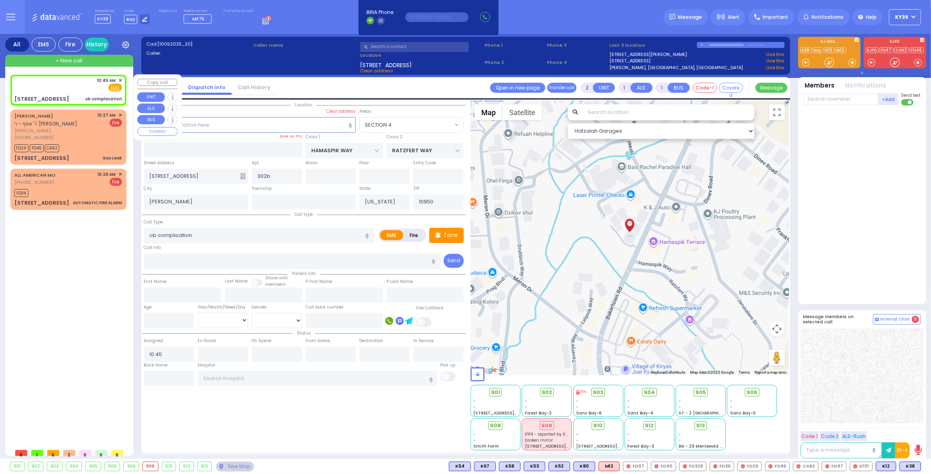
click at [42, 91] on div "10:45 AM ✕ Fire EMS" at bounding box center [68, 90] width 113 height 28
drag, startPoint x: 904, startPoint y: 462, endPoint x: 901, endPoint y: 456, distance: 7.3
click at [61, 89] on div "10:45 AM ✕ Fire EMS" at bounding box center [68, 84] width 108 height 15
click at [885, 469] on span "K101" at bounding box center [884, 466] width 22 height 9
click at [908, 470] on span "K84" at bounding box center [909, 466] width 21 height 9
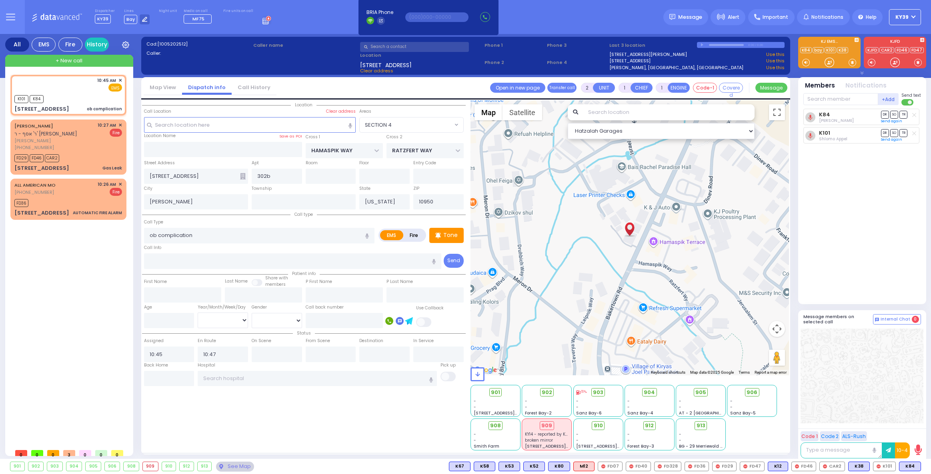
select select "SECTION 4"
select select
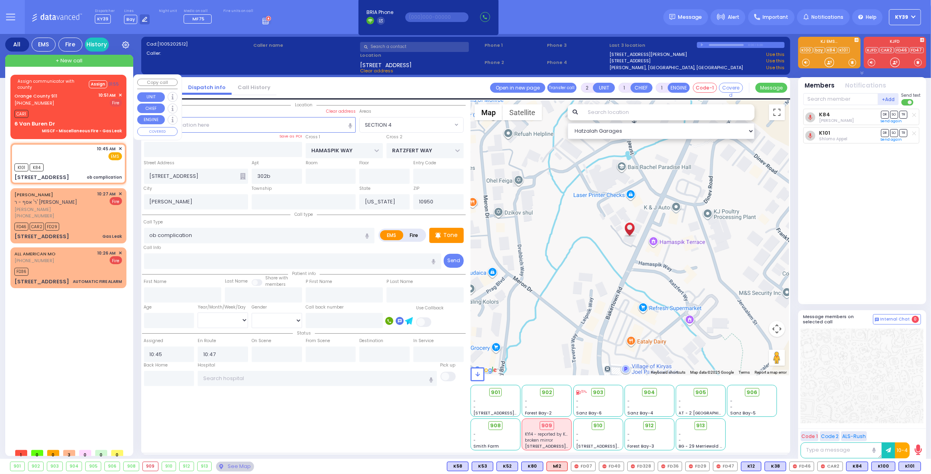
click at [68, 112] on div "CAR1" at bounding box center [68, 113] width 108 height 10
type input "6"
select select
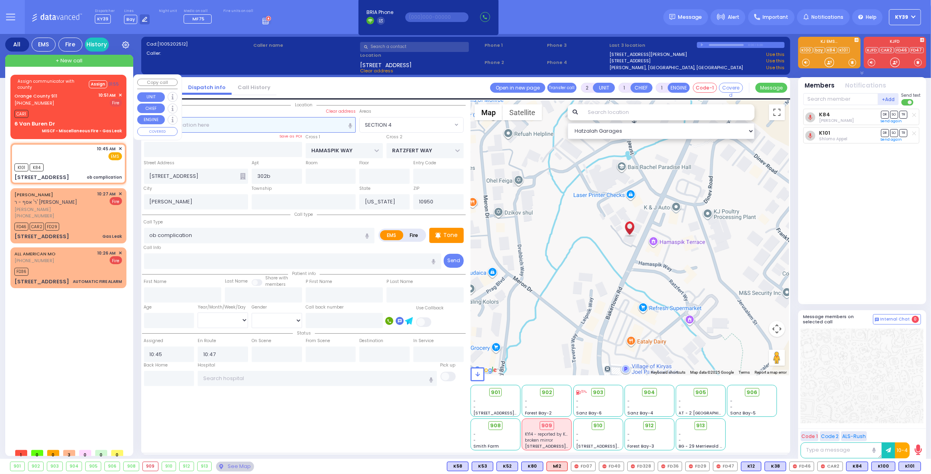
type input "MISCF - Miscellaneous Fire - Gas Leak"
radio input "false"
radio input "true"
type input "Nature: : MISCF - Miscellaneous Fire - Gas Leak Address: : 6 Van Buren Dr, 1095…"
select select
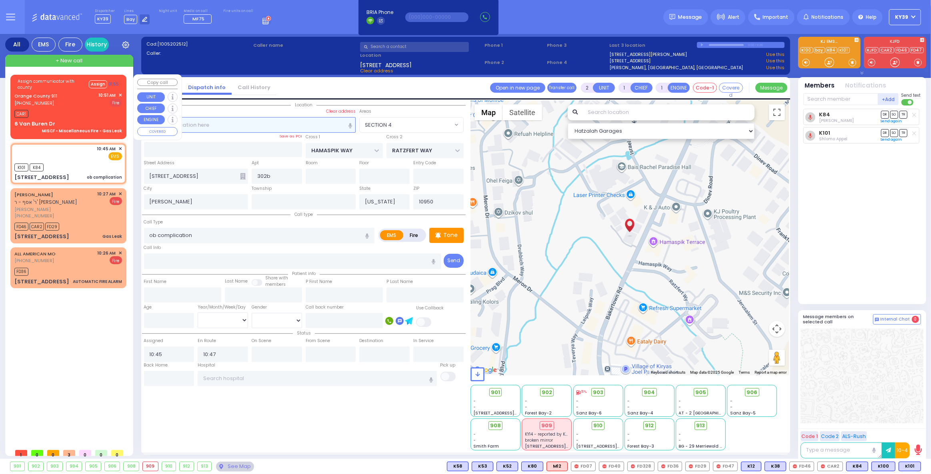
type input "10:51"
select select "Hatzalah Garages"
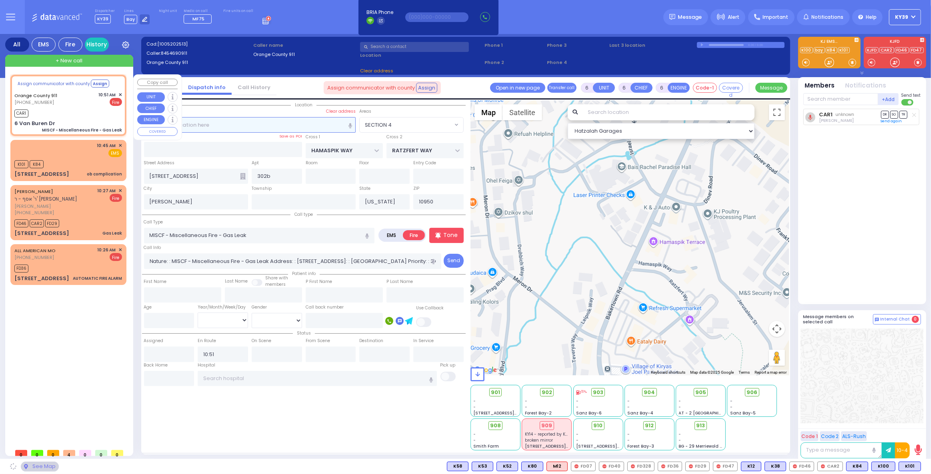
select select
radio input "true"
select select
select select "Hatzalah Garages"
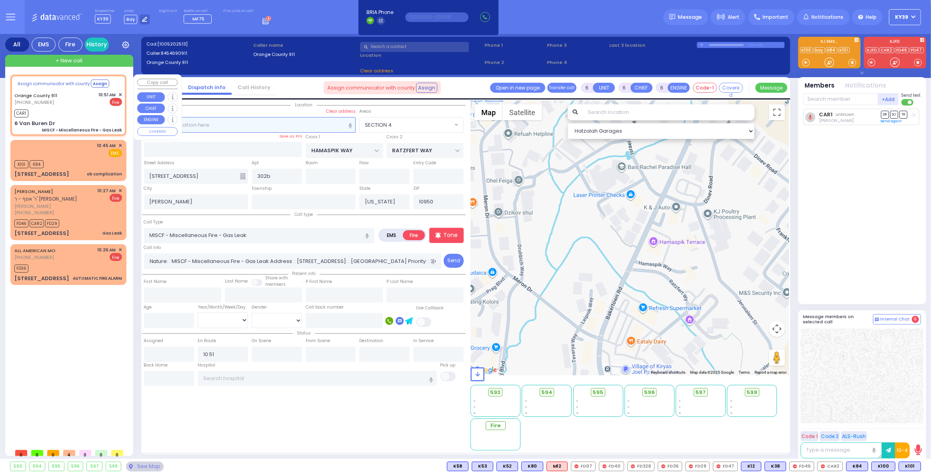
type input "6 Van Buren Dr"
type input "Monroe"
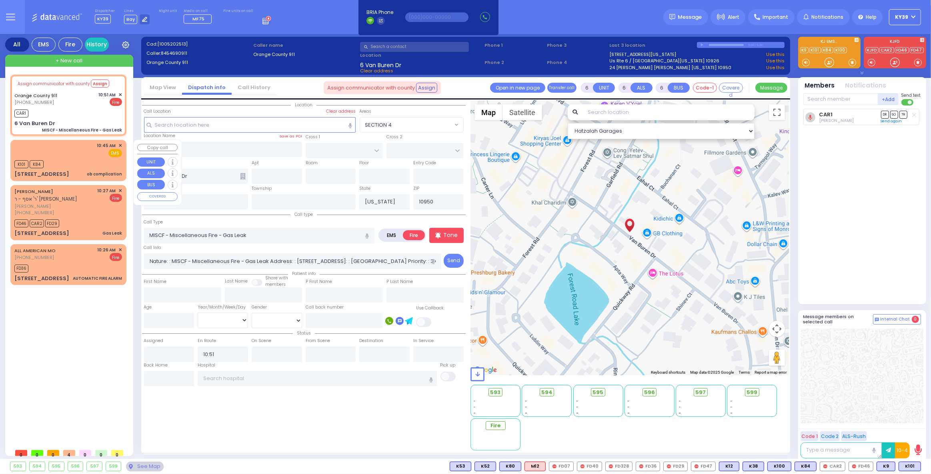
click at [80, 164] on div "K101 K84" at bounding box center [68, 163] width 108 height 10
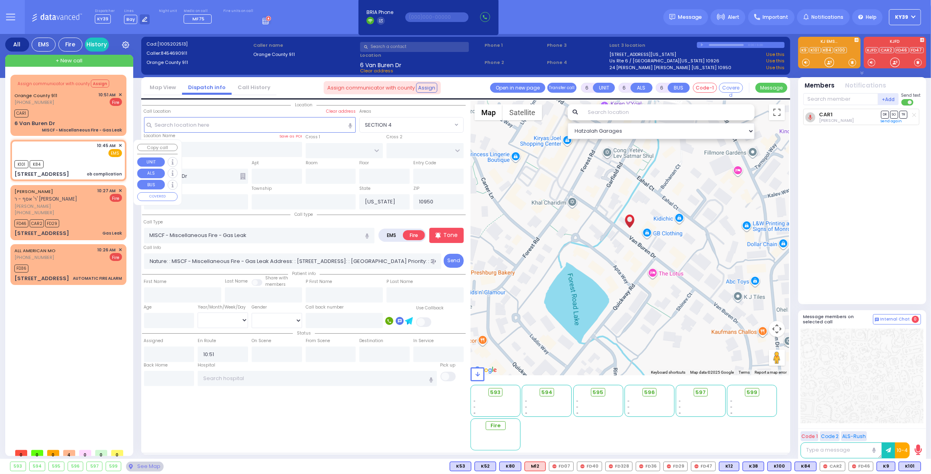
click at [80, 164] on div "K101 K84" at bounding box center [68, 163] width 108 height 10
type input "2"
type input "1"
select select
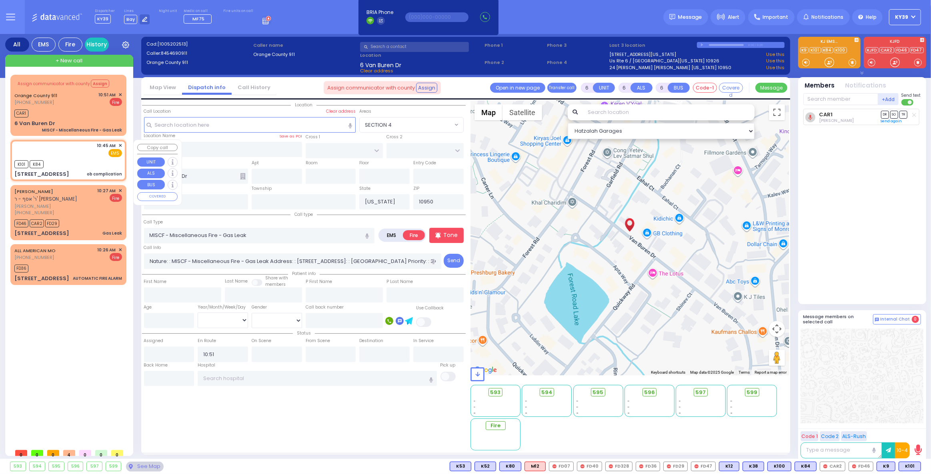
type input "ob complication"
radio input "true"
select select
type input "10:45"
type input "10:47"
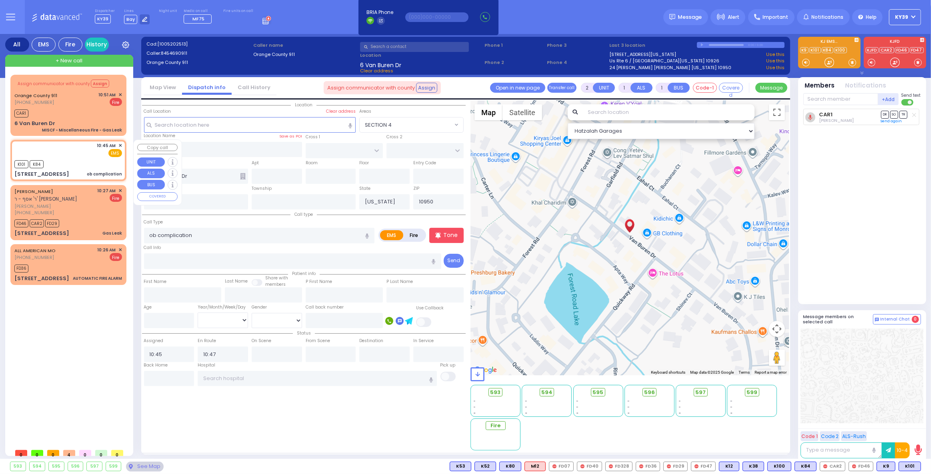
select select "Hatzalah Garages"
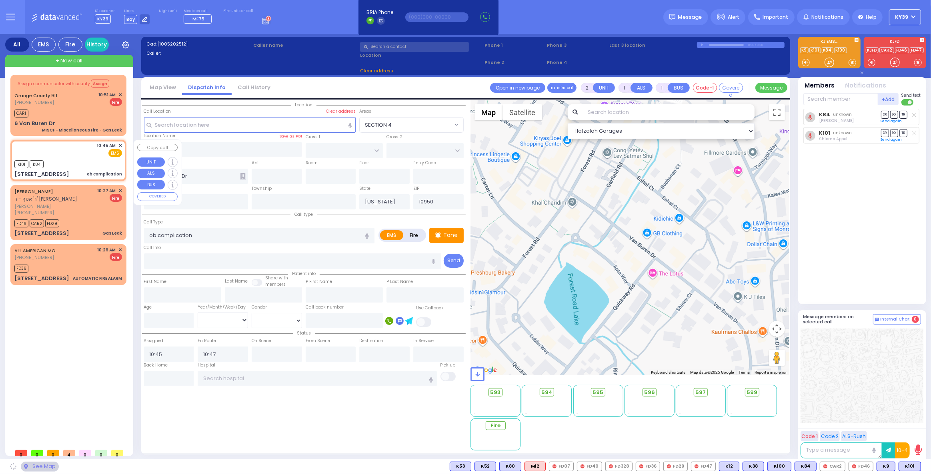
select select
radio input "true"
select select
type input "HAMASPIK WAY"
type input "RATZFERT WAY"
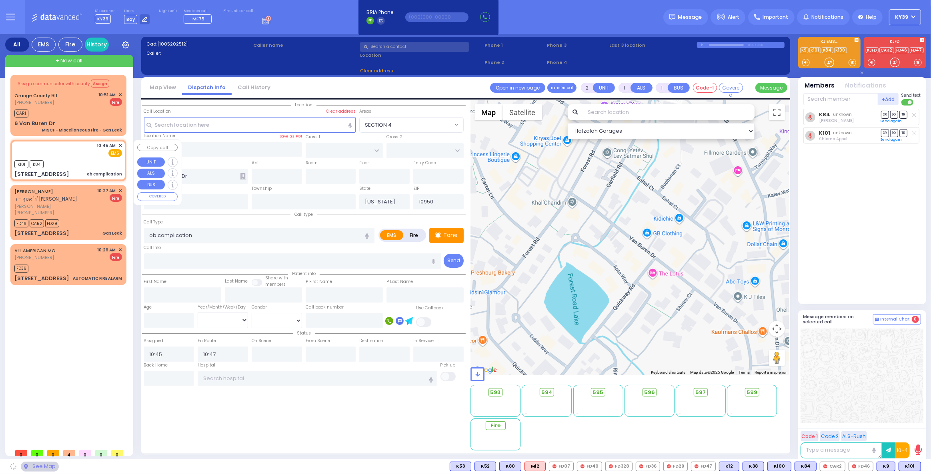
type input "59 Bakertown Road"
type input "302b"
type input "Kiryas Joel"
select select "SECTION 4"
select select "Hatzalah Garages"
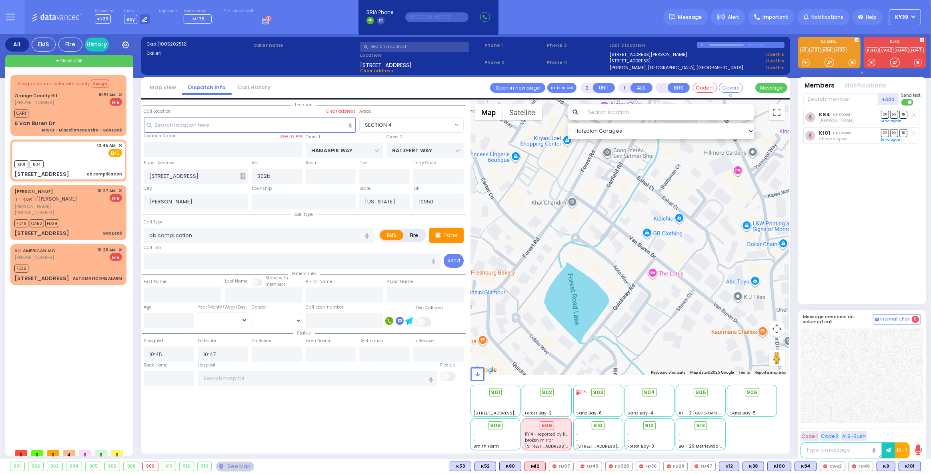
select select "SECTION 4"
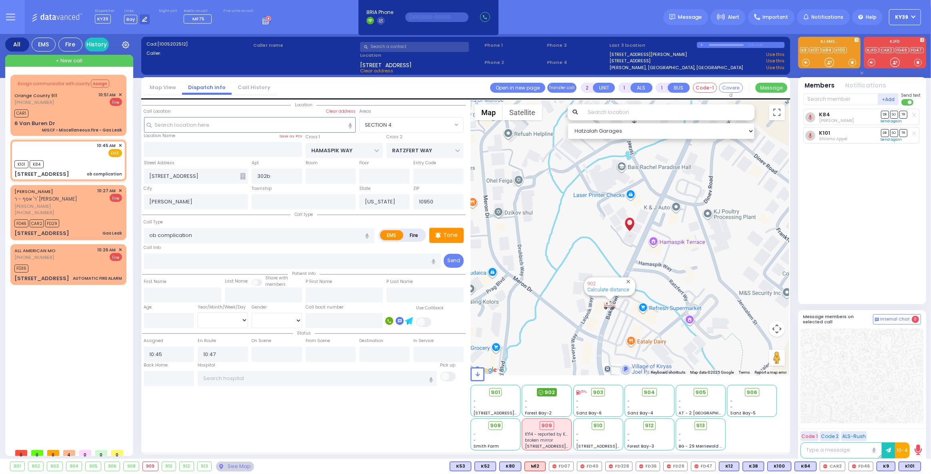
click at [548, 392] on span "902" at bounding box center [549, 393] width 10 height 8
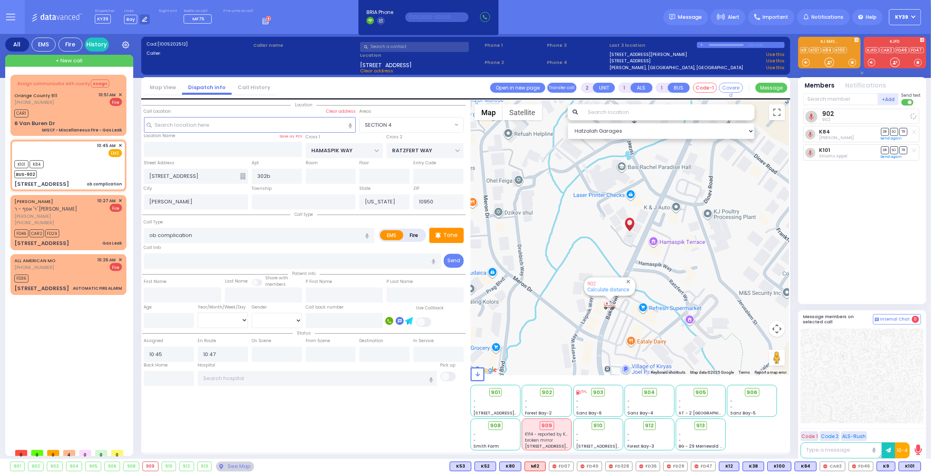
select select
radio input "true"
select select
select select "Hatzalah Garages"
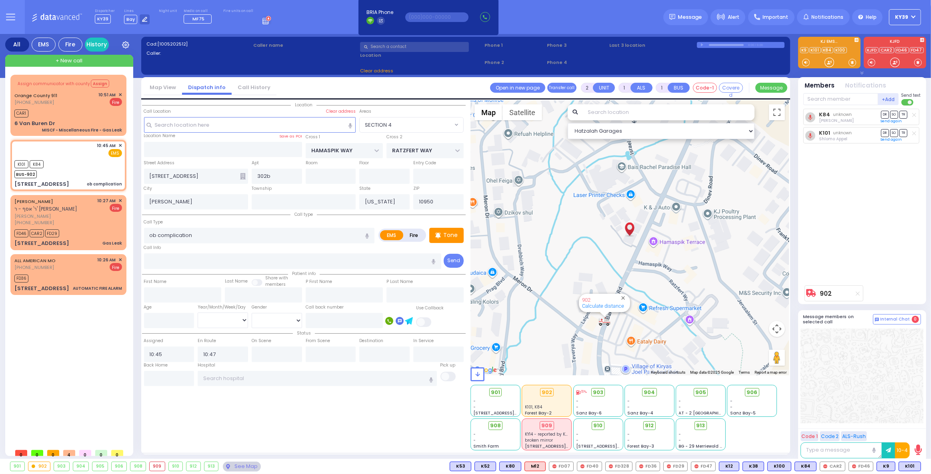
select select "SECTION 4"
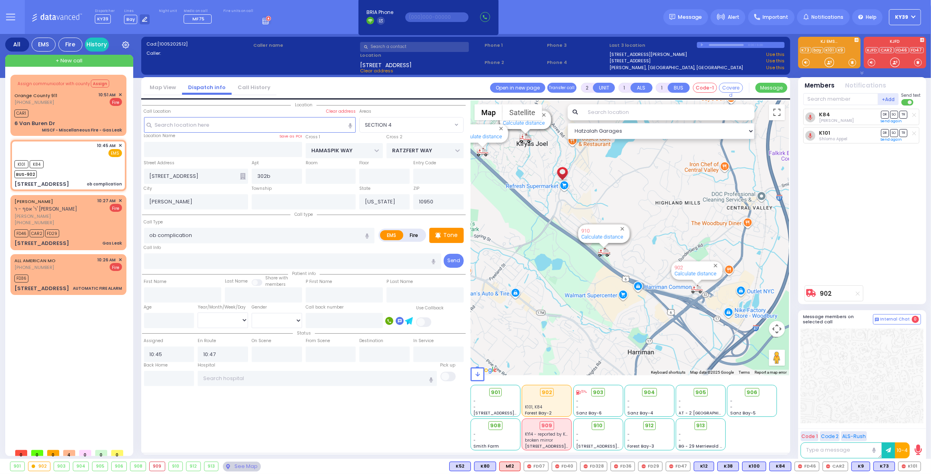
type input "6"
select select
radio input "true"
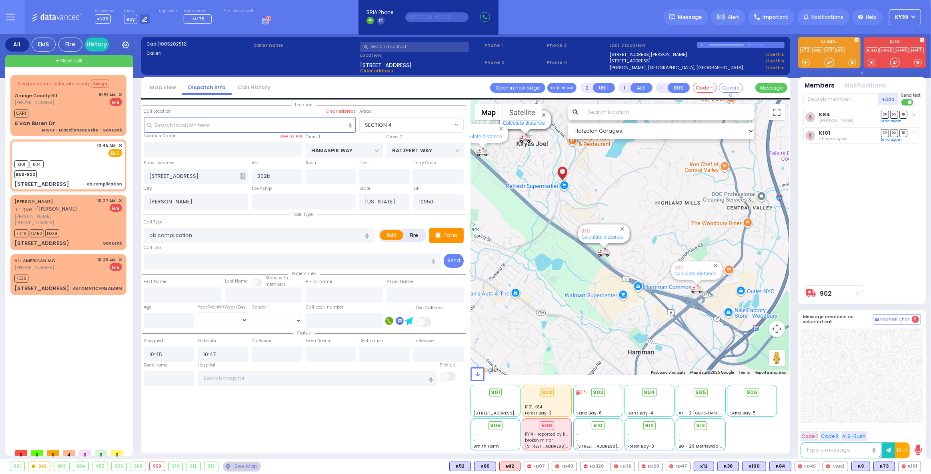
type input "Unknown"
select select "Year"
select select "Hatzalah Garages"
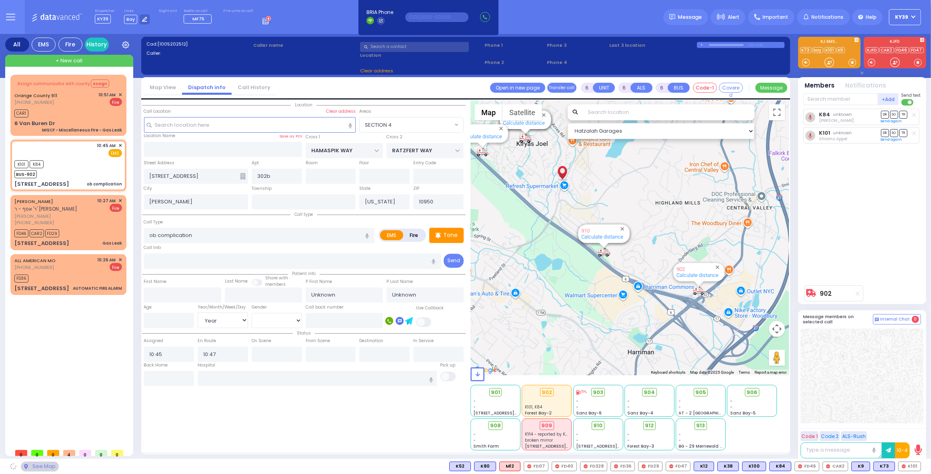
select select "SECTION 4"
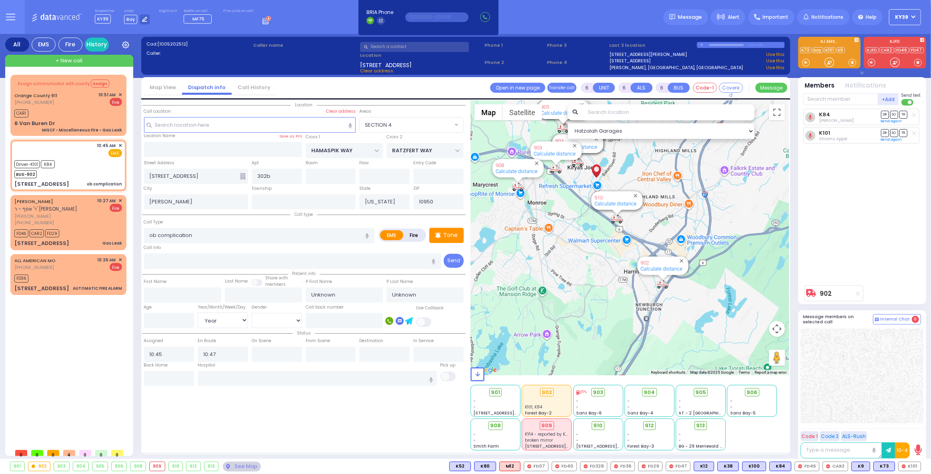
select select
radio input "true"
select select "Year"
type input "10:51"
type input "11:02"
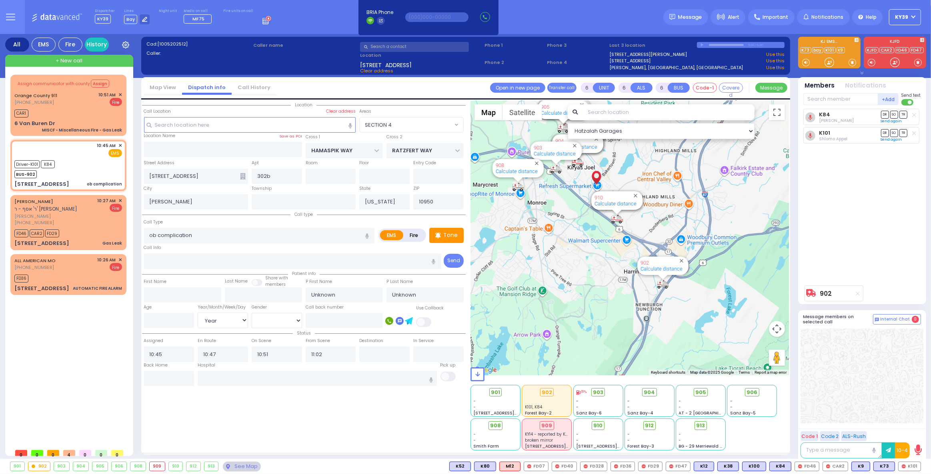
select select "Hatzalah Garages"
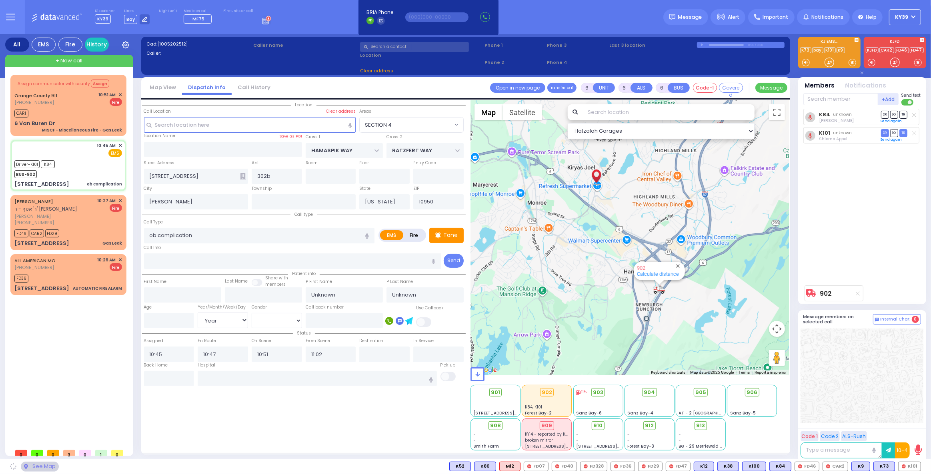
select select
radio input "true"
select select "Year"
select select "Hatzalah Garages"
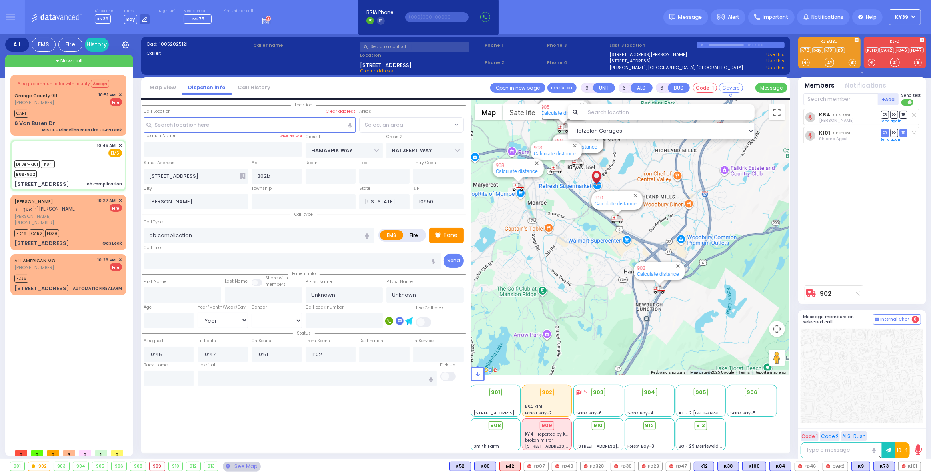
select select "SECTION 4"
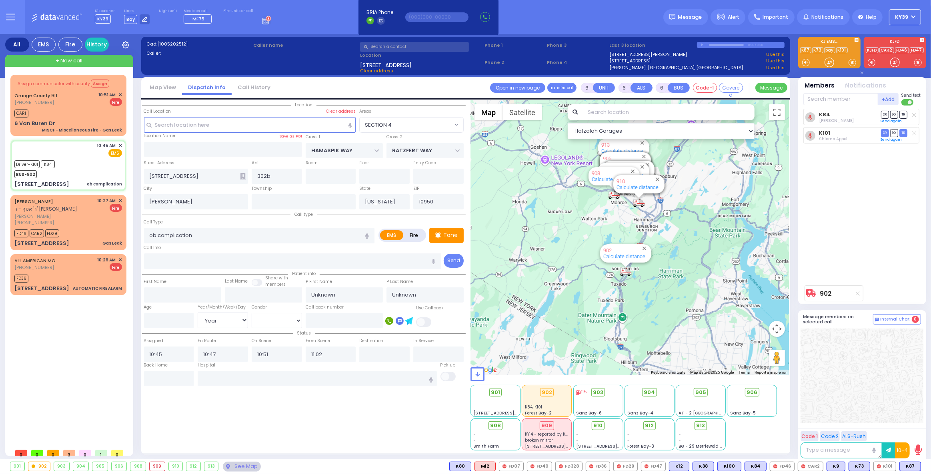
select select
radio input "true"
select select "Year"
select select "Hatzalah Garages"
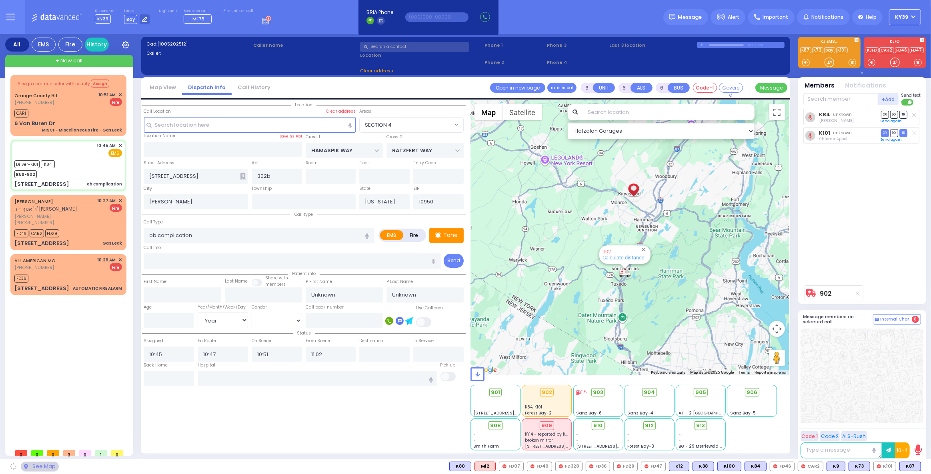
select select "SECTION 4"
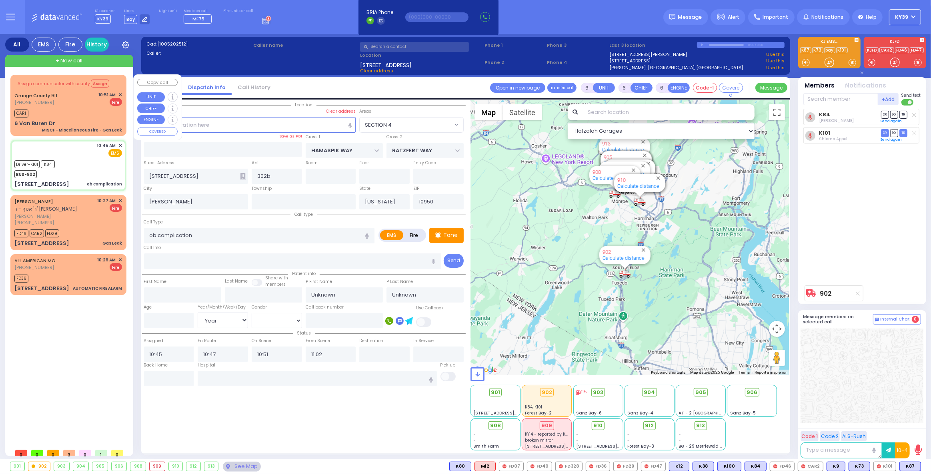
click at [119, 95] on span "✕" at bounding box center [120, 95] width 4 height 7
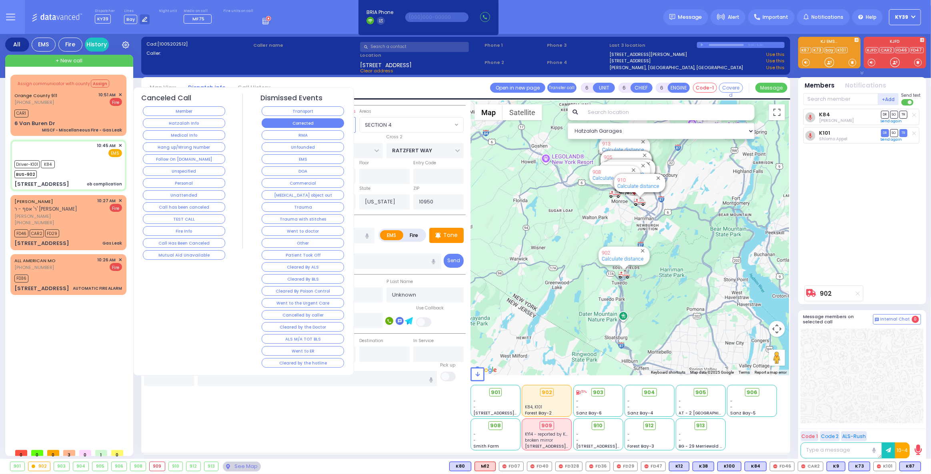
select select
radio input "true"
select select "Year"
click at [291, 122] on button "Corrected" at bounding box center [303, 123] width 82 height 10
select select "Hatzalah Garages"
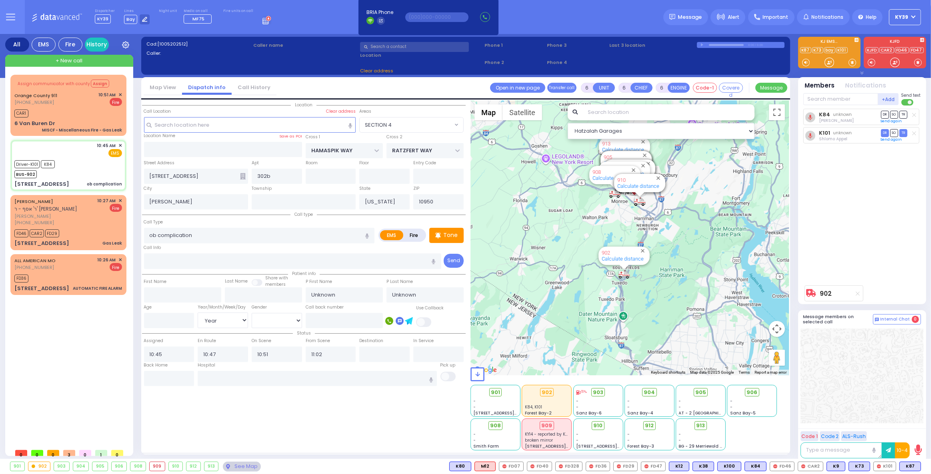
select select "SECTION 4"
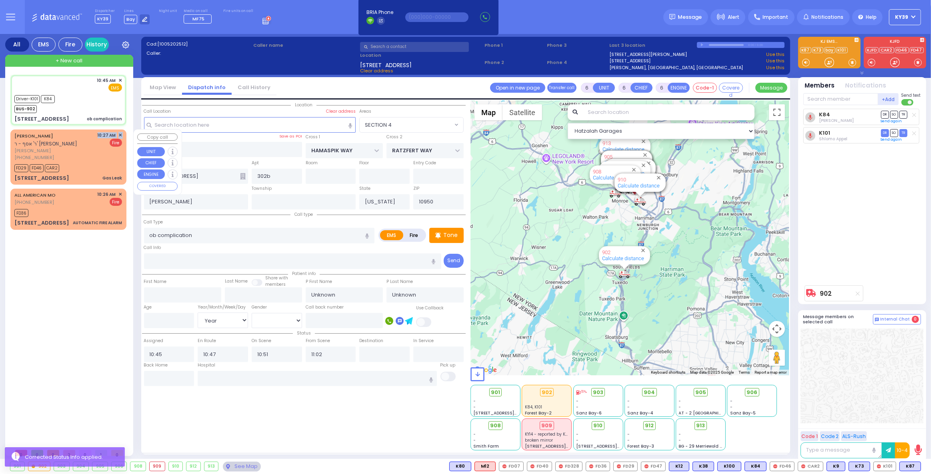
click at [98, 160] on div "SHULEM WOLBERG ר' אסף - ר' יואל זילבערשטיין שלום וואלבערג (347) 351-2617 10:27 …" at bounding box center [68, 146] width 108 height 29
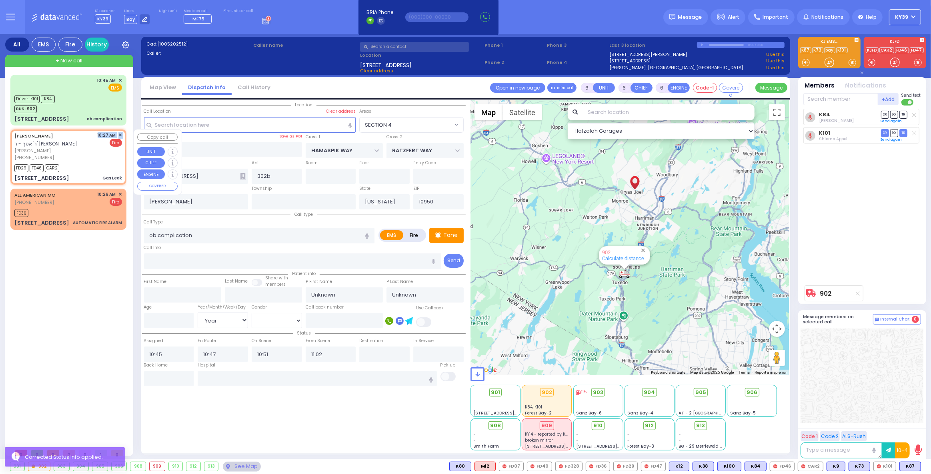
type input "2"
type input "1"
select select
type input "Gas Leak"
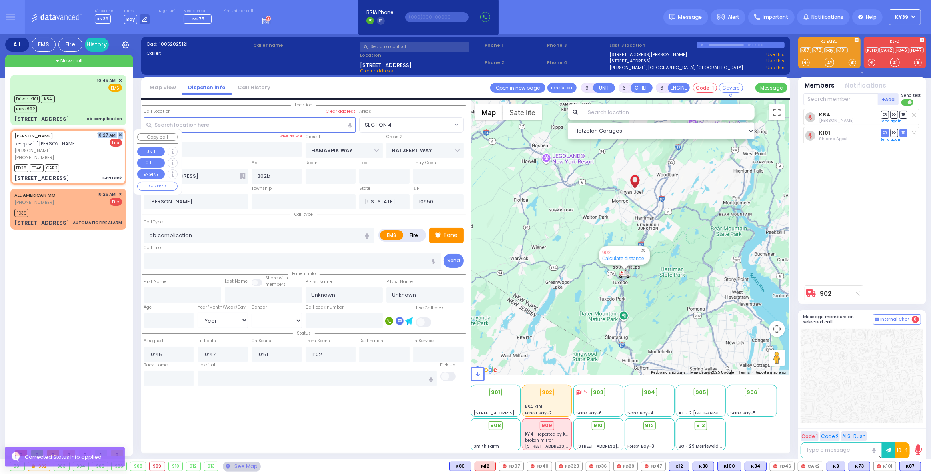
radio input "false"
radio input "true"
type input "SHULEM"
type input "WOLBERG"
select select
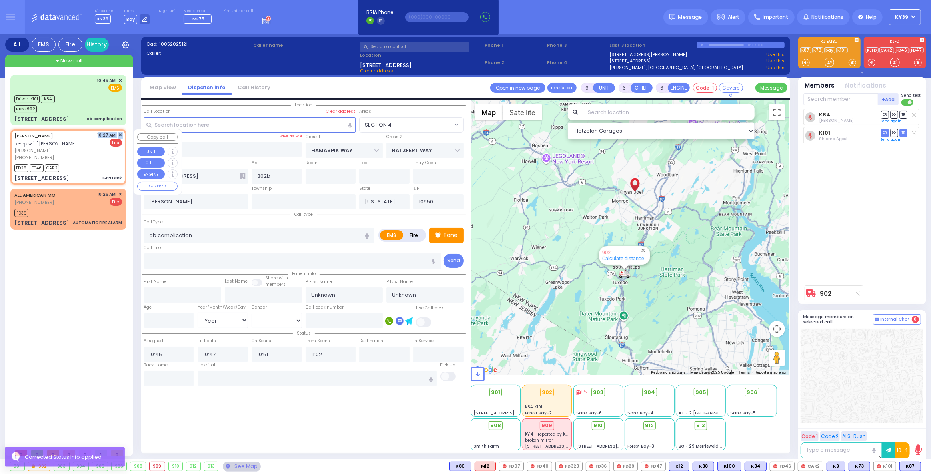
type input "10:27"
type input "10:28"
type input "GARFIELD RD"
type input "QUICKWAY RD"
type input "6 Van Buren Drive"
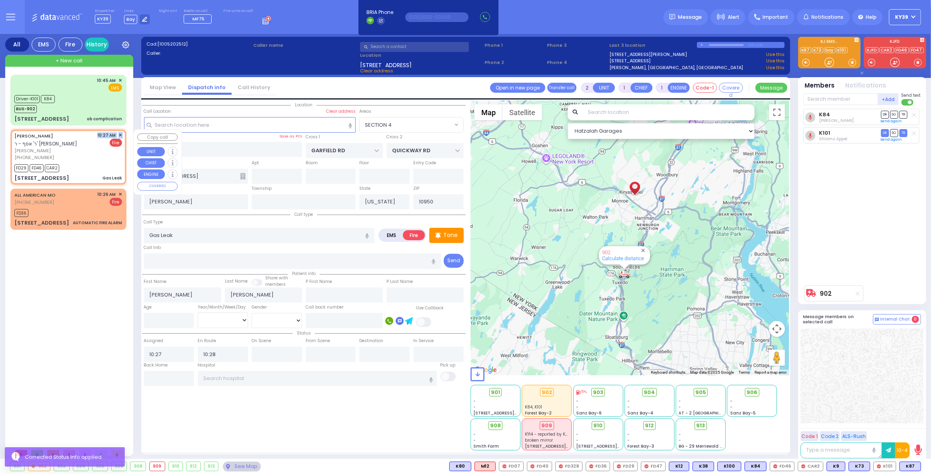
select select "SECTION 2"
select select "Hatzalah Garages"
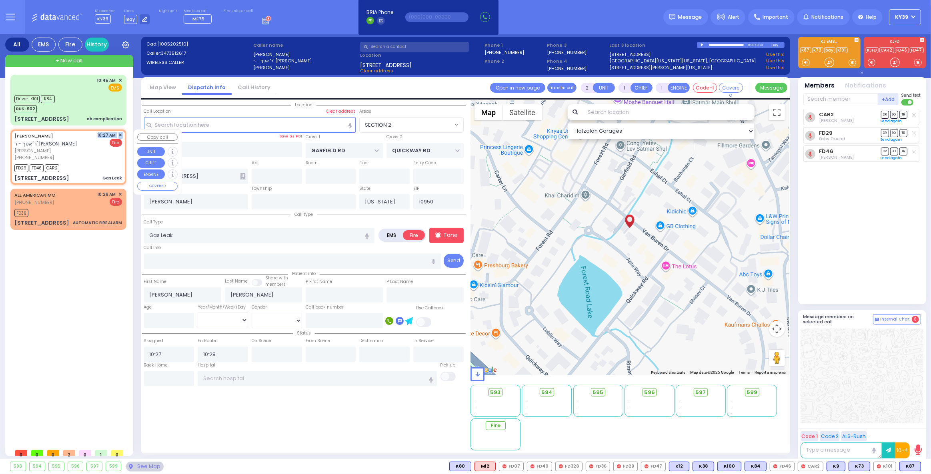
click at [120, 135] on span "✕" at bounding box center [120, 135] width 4 height 7
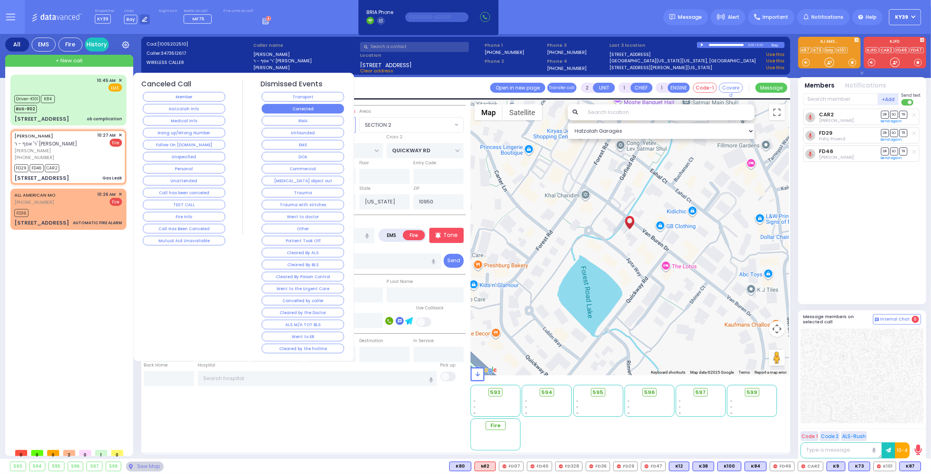
click at [328, 108] on button "Corrected" at bounding box center [303, 109] width 82 height 10
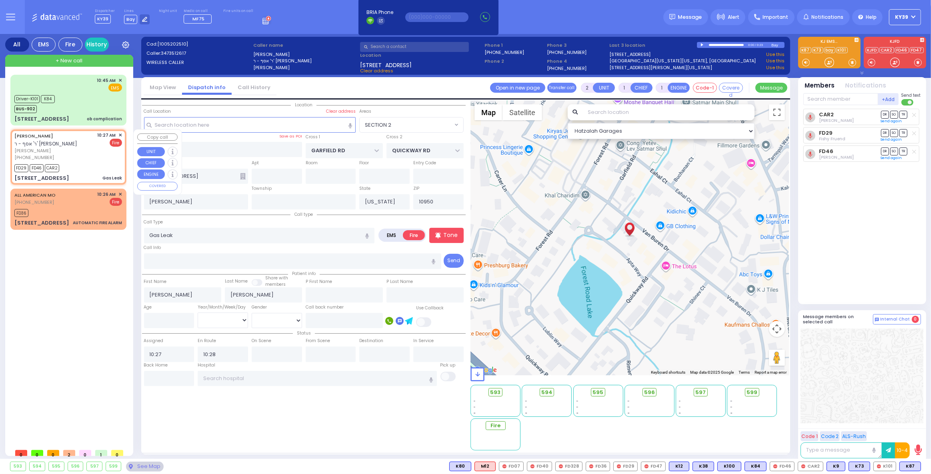
select select
radio input "true"
select select
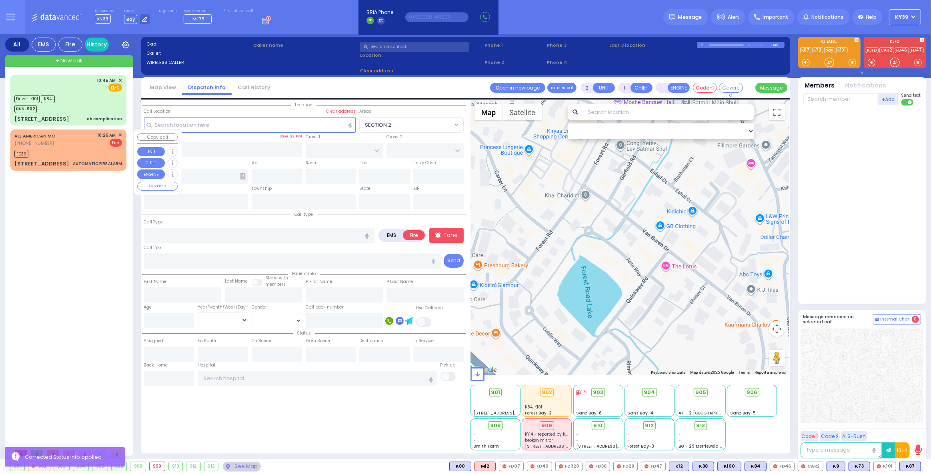
click at [121, 135] on span "✕" at bounding box center [120, 135] width 4 height 7
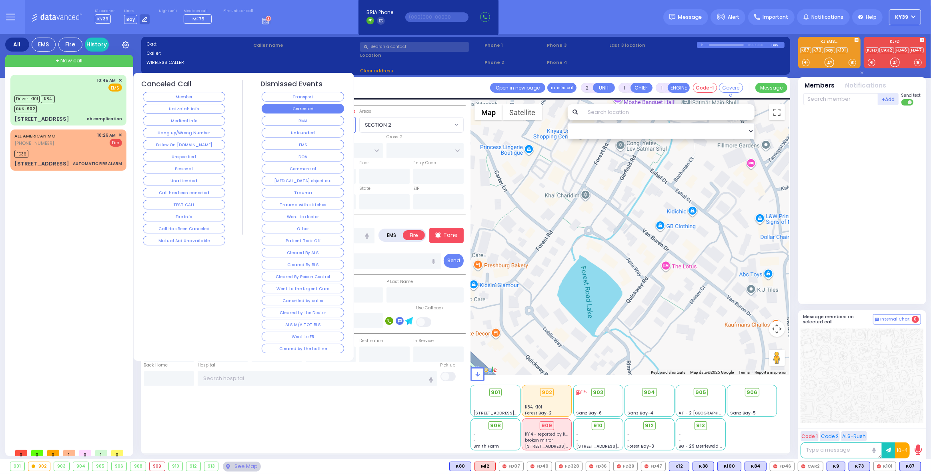
click at [272, 107] on button "Corrected" at bounding box center [303, 109] width 82 height 10
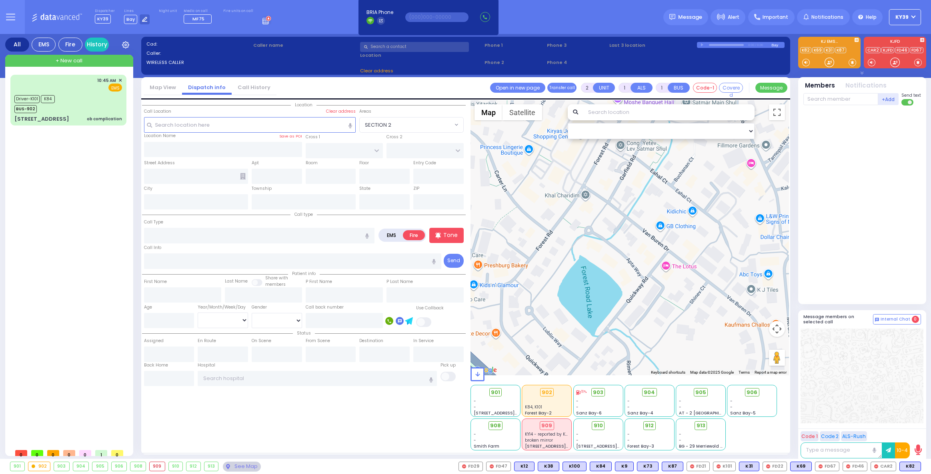
select select
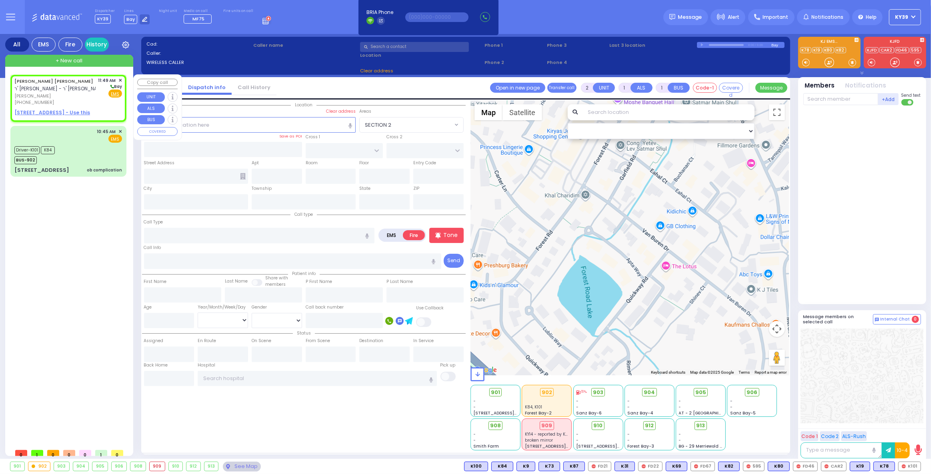
select select
radio input "true"
type input "[PERSON_NAME]"
select select
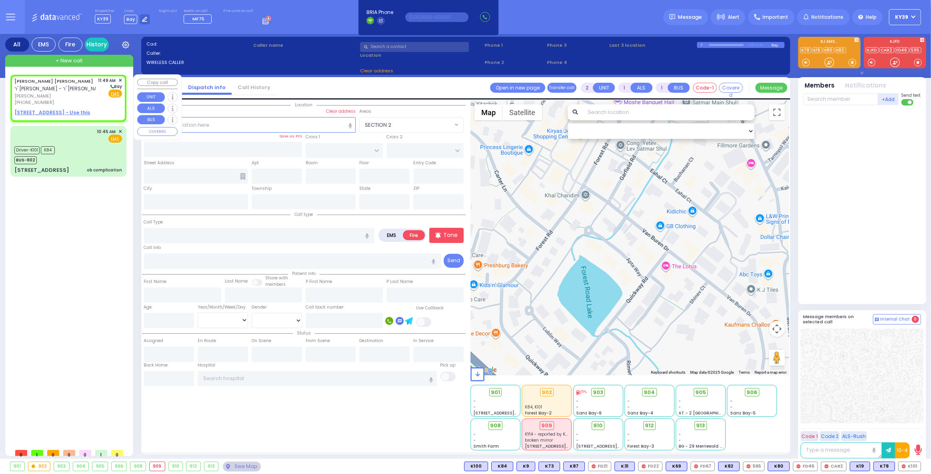
type input "11:49"
select select "Hatzalah Garages"
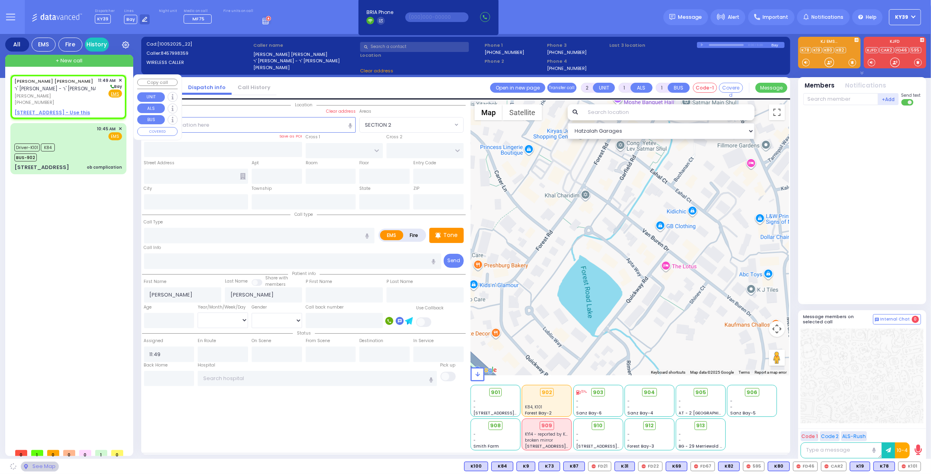
click at [48, 96] on span "[PERSON_NAME]" at bounding box center [54, 96] width 81 height 7
select select
radio input "true"
select select
select select "Hatzalah Garages"
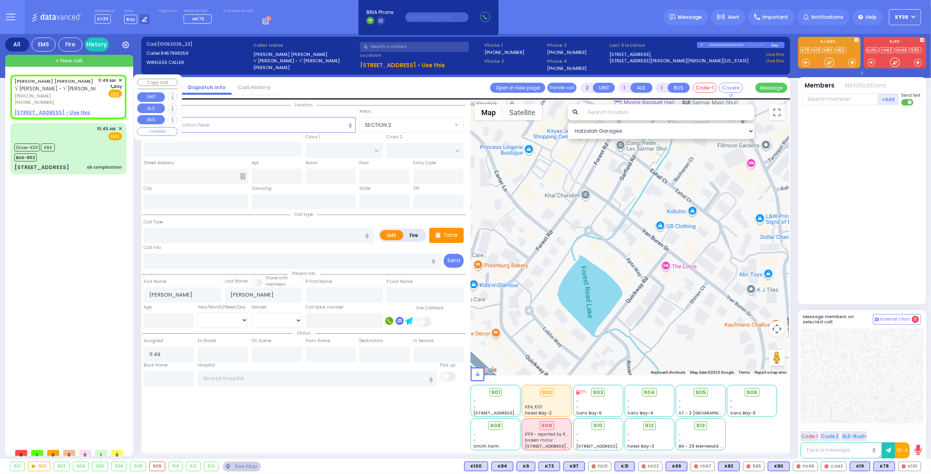
select select
radio input "true"
select select
select select "Hatzalah Garages"
drag, startPoint x: 82, startPoint y: 98, endPoint x: 90, endPoint y: 94, distance: 9.3
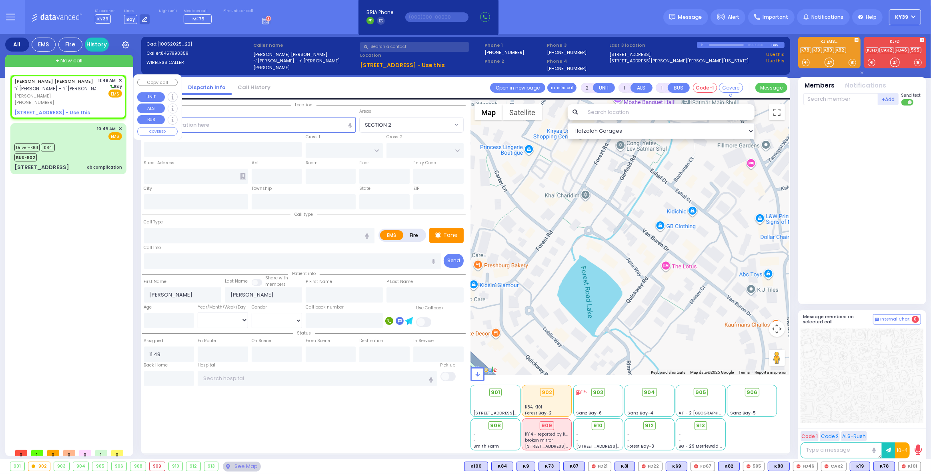
click at [85, 97] on span "[PERSON_NAME]" at bounding box center [54, 96] width 81 height 7
select select
radio input "true"
select select
select select "Hatzalah Garages"
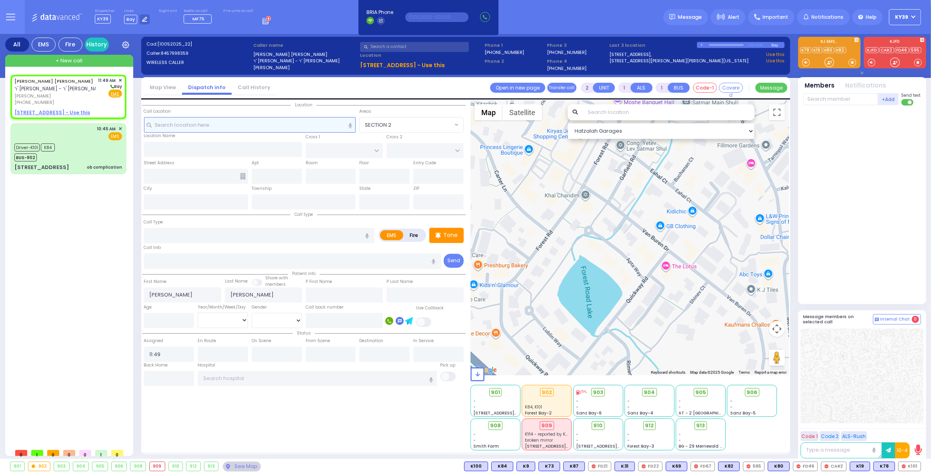
click at [202, 124] on input "text" at bounding box center [250, 124] width 212 height 15
click at [210, 127] on input "text" at bounding box center [250, 124] width 212 height 15
click at [65, 112] on u "[STREET_ADDRESS] - Use this" at bounding box center [52, 112] width 76 height 7
select select
radio input "true"
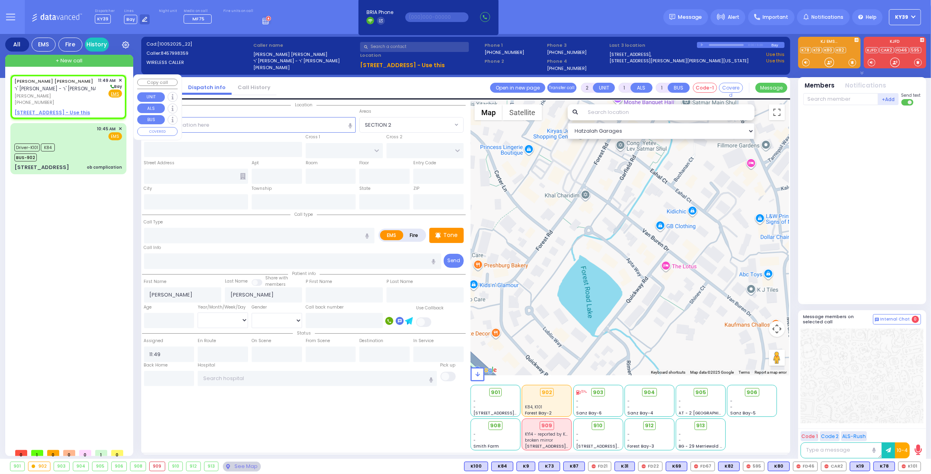
select select
select select "Hatzalah Garages"
select select
radio input "true"
select select
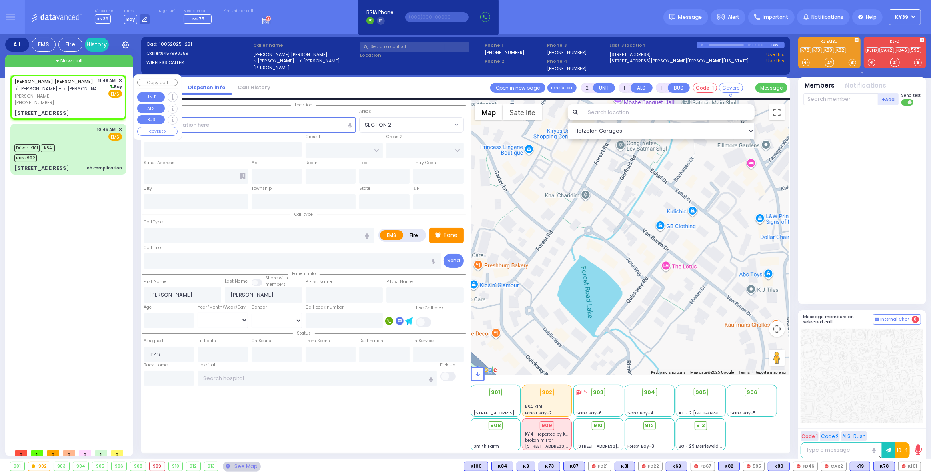
select select "Hatzalah Garages"
type input "SCHUNNEMUNK RD"
type input "[STREET_ADDRESS]"
type input "111"
type input "Monroe"
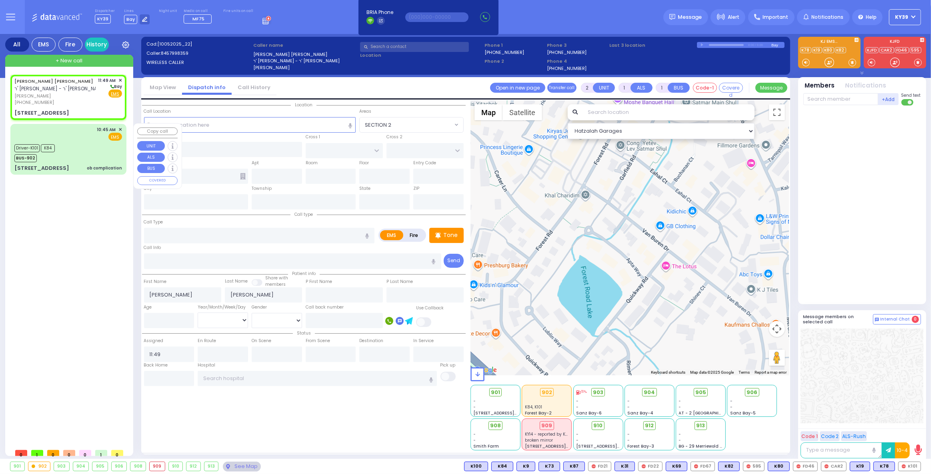
type input "[US_STATE]"
type input "10950"
select select "[GEOGRAPHIC_DATA]"
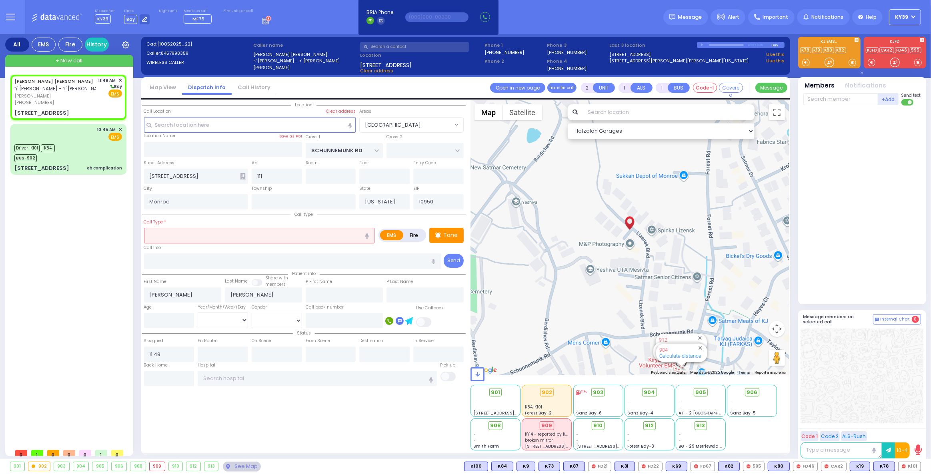
click at [174, 236] on input "text" at bounding box center [259, 235] width 231 height 15
type input "al"
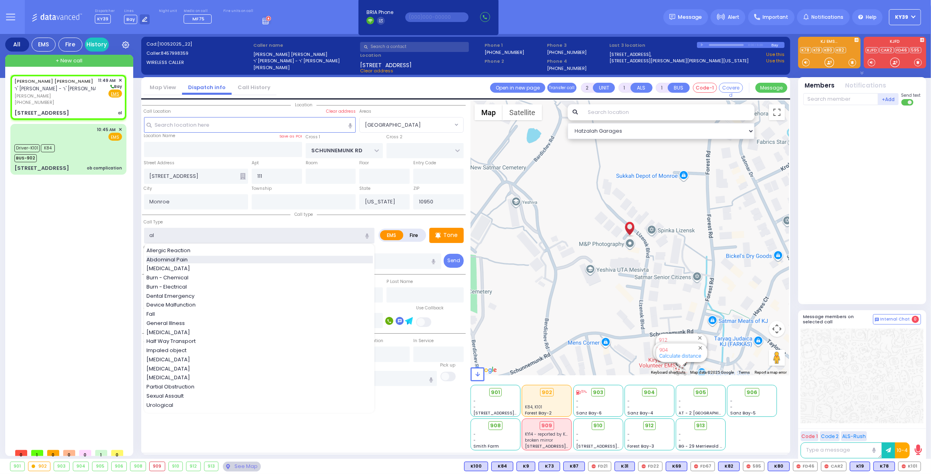
select select
radio input "true"
select select
select select "Hatzalah Garages"
select select "[GEOGRAPHIC_DATA]"
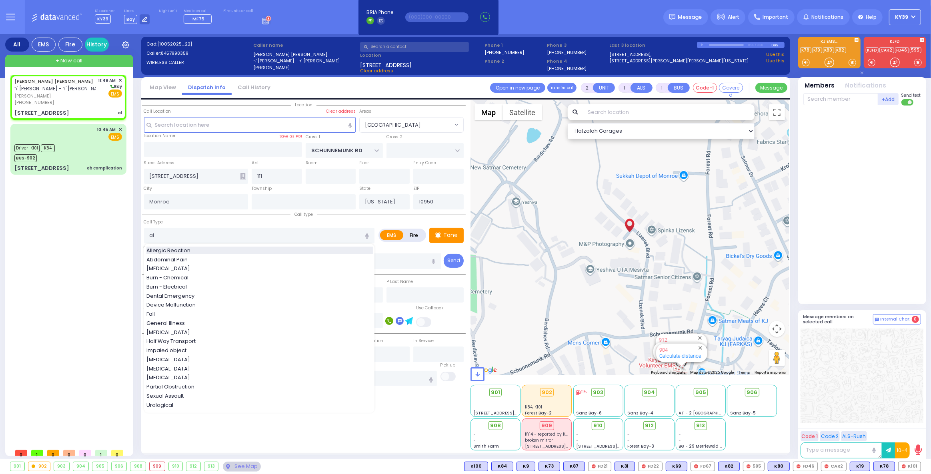
click at [179, 253] on span "Allergic Reaction" at bounding box center [169, 251] width 47 height 8
type input "Allergic Reaction"
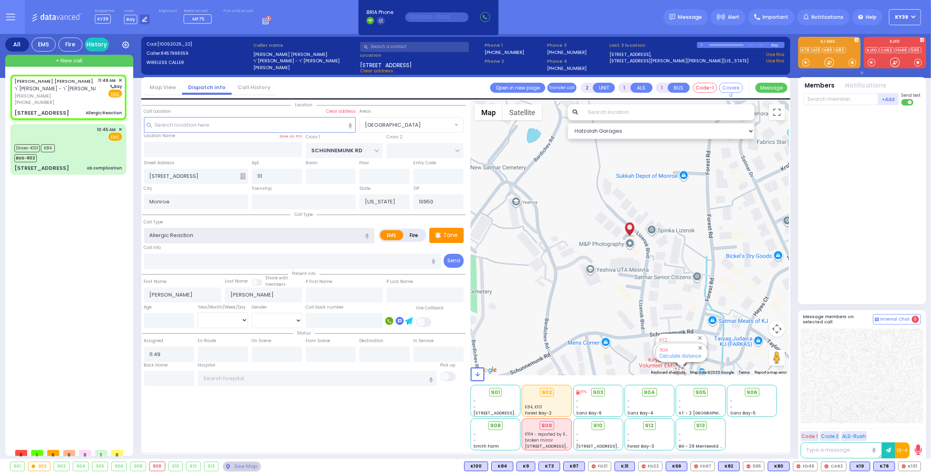
select select
radio input "true"
select select
select select "Hatzalah Garages"
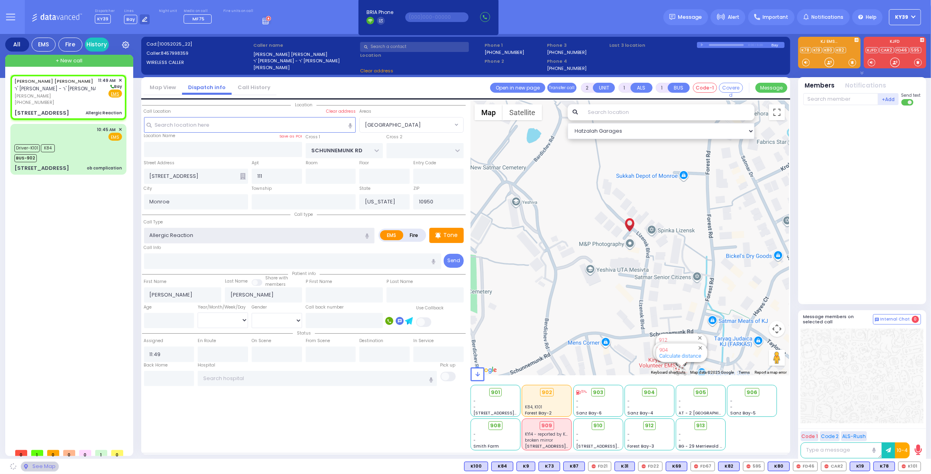
select select "[GEOGRAPHIC_DATA]"
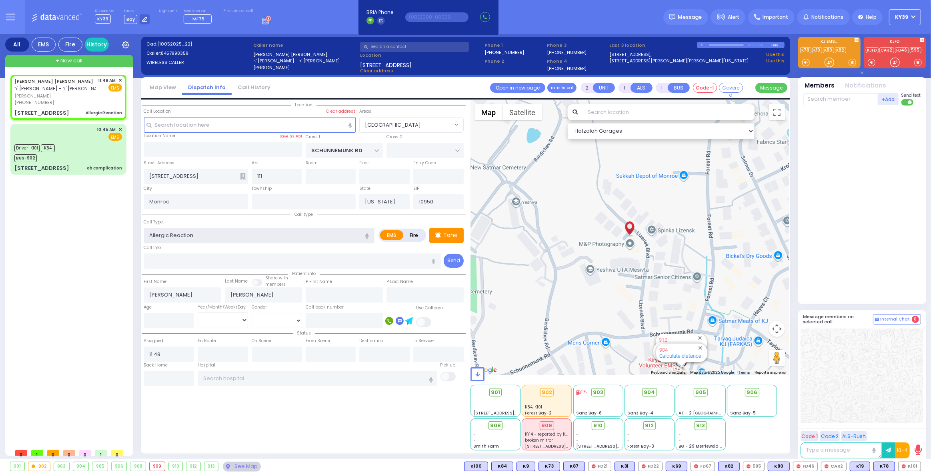
select select
radio input "true"
select select
select select "Hatzalah Garages"
select select "[GEOGRAPHIC_DATA]"
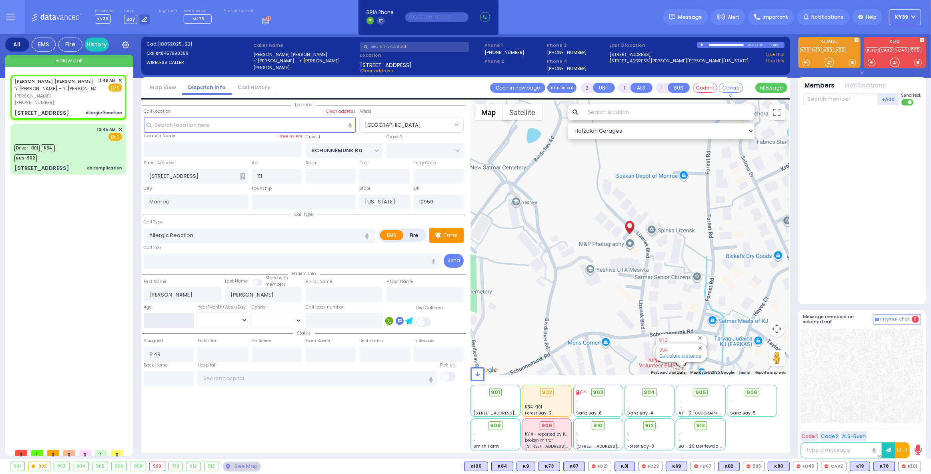
click at [166, 319] on input "number" at bounding box center [169, 320] width 50 height 15
select select
radio input "true"
select select
select select "Hatzalah Garages"
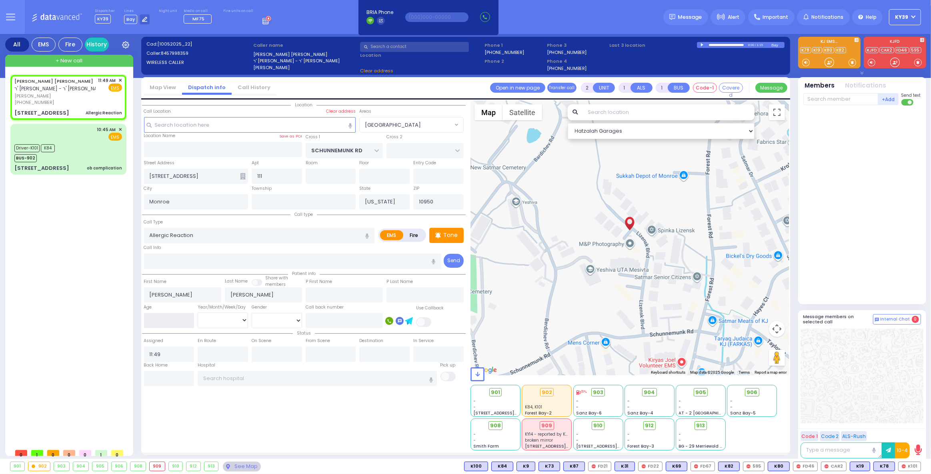
type input "2"
select select "[GEOGRAPHIC_DATA]"
type input "2"
click at [238, 321] on select "Year Month Week Day" at bounding box center [223, 320] width 50 height 15
select select
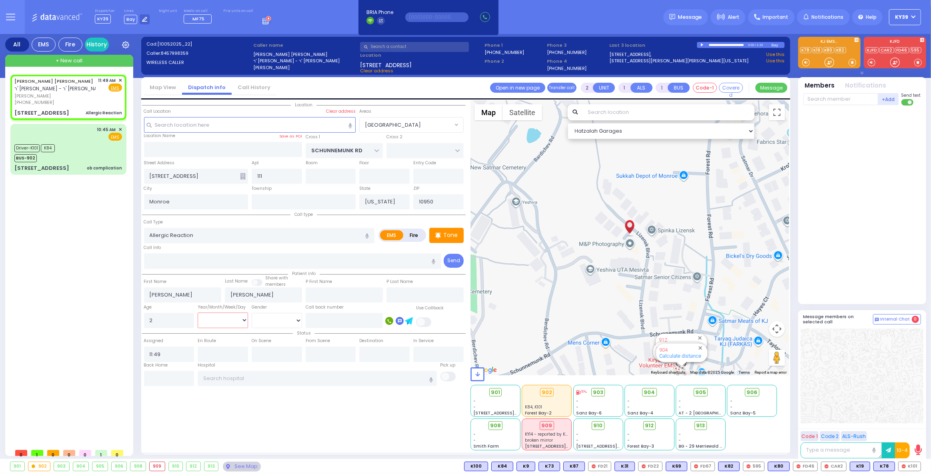
radio input "true"
select select
select select "Hatzalah Garages"
select select "Year"
click at [198, 313] on select "Year Month Week Day" at bounding box center [223, 320] width 50 height 15
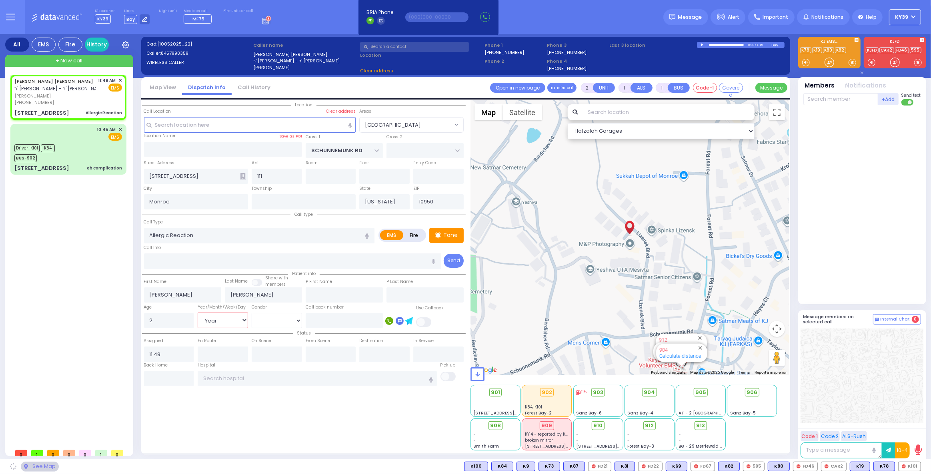
select select "[GEOGRAPHIC_DATA]"
select select
radio input "true"
select select "Year"
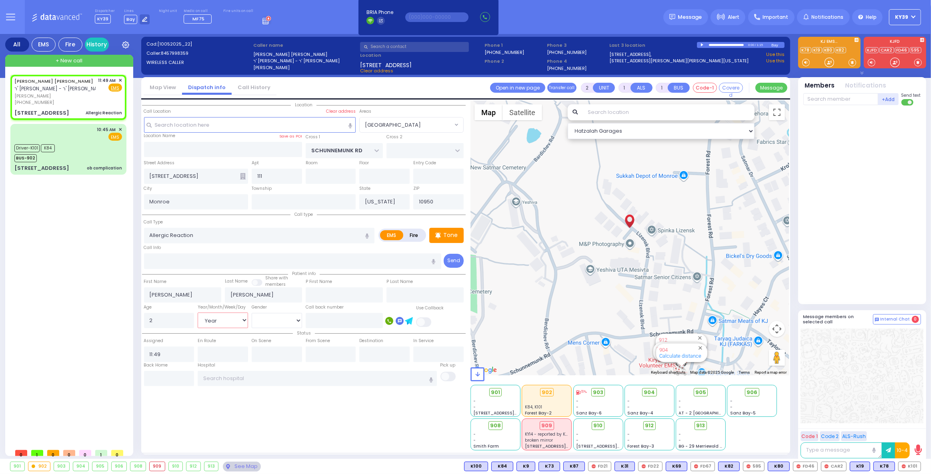
select select "Hatzalah Garages"
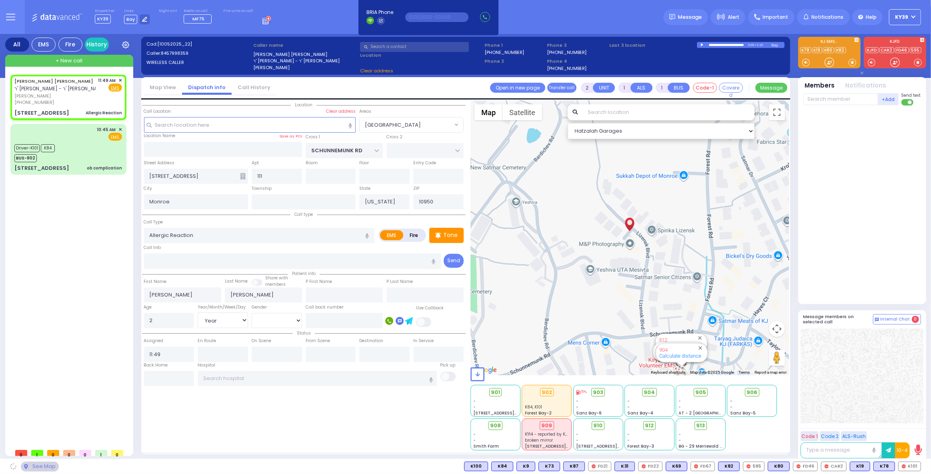
drag, startPoint x: 196, startPoint y: 417, endPoint x: 149, endPoint y: 393, distance: 52.4
click at [196, 414] on div "Location 111" at bounding box center [304, 275] width 324 height 350
select select "[GEOGRAPHIC_DATA]"
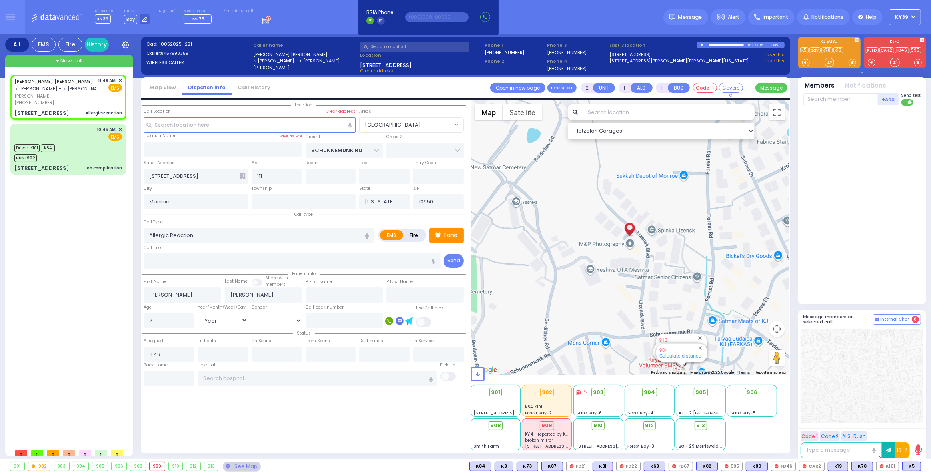
drag, startPoint x: 914, startPoint y: 466, endPoint x: 893, endPoint y: 458, distance: 23.0
click at [0, 0] on span "K5" at bounding box center [0, 0] width 0 height 0
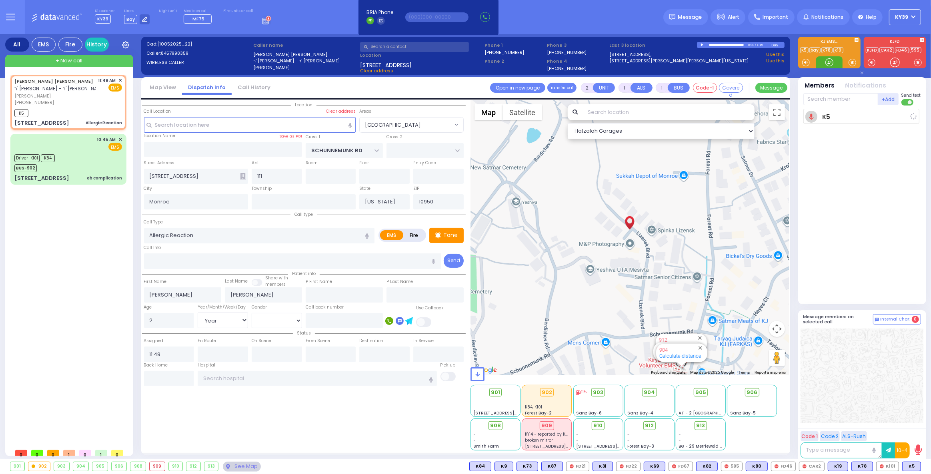
select select
radio input "true"
select select "Year"
type input "11:51"
select select "[GEOGRAPHIC_DATA]"
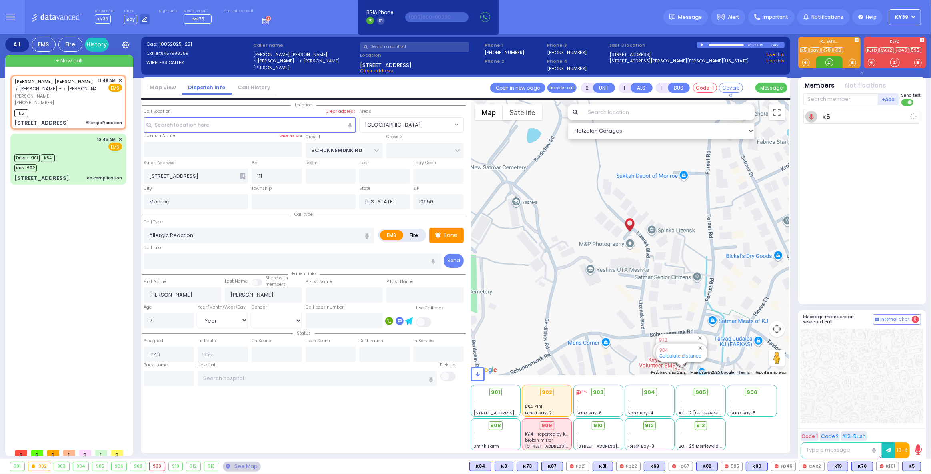
select select "Hatzalah Garages"
click at [52, 99] on div "[PHONE_NUMBER]" at bounding box center [54, 102] width 81 height 7
select select
radio input "true"
select select "Year"
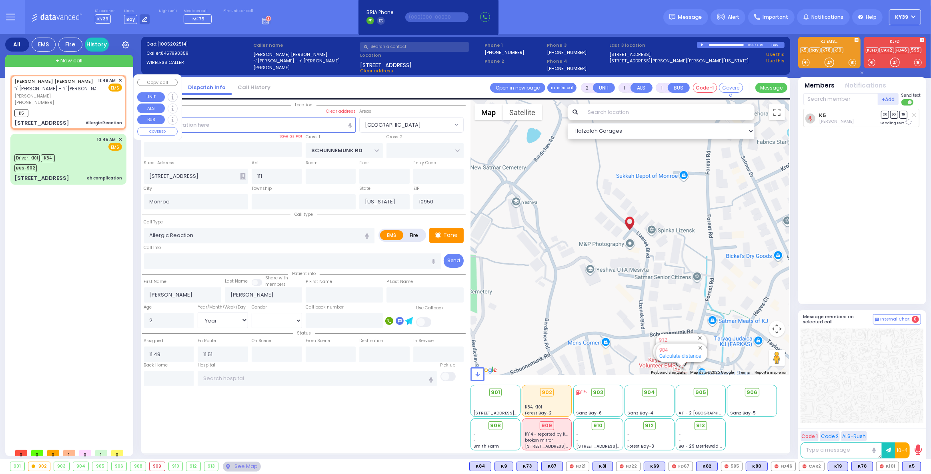
select select "Hatzalah Garages"
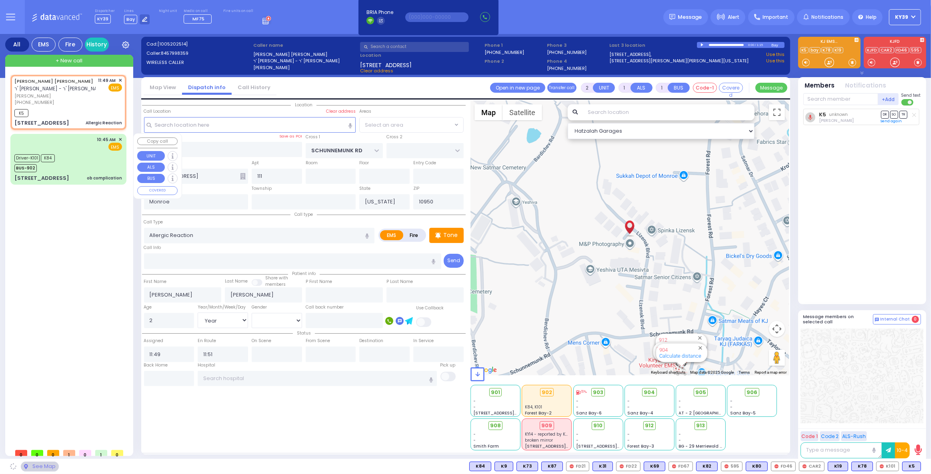
select select "[GEOGRAPHIC_DATA]"
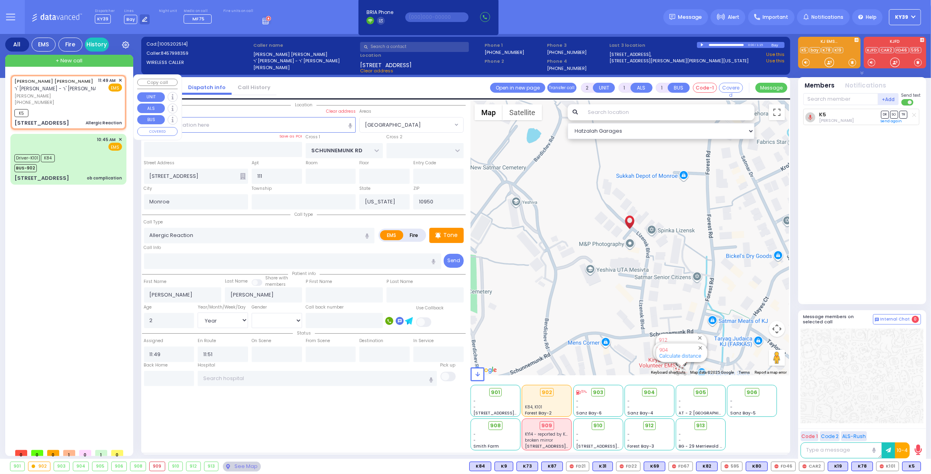
click at [101, 101] on div "11:49 AM ✕ EMS" at bounding box center [110, 91] width 24 height 29
select select
radio input "true"
select select "Year"
select select "Hatzalah Garages"
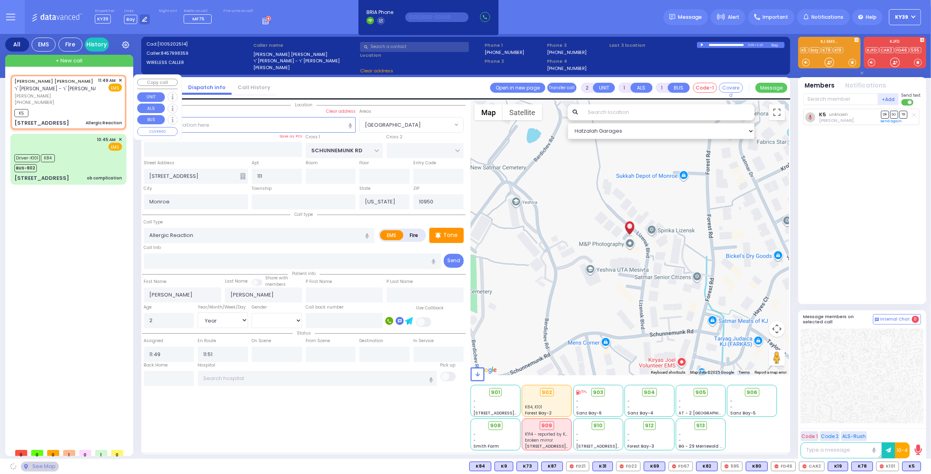
select select "[GEOGRAPHIC_DATA]"
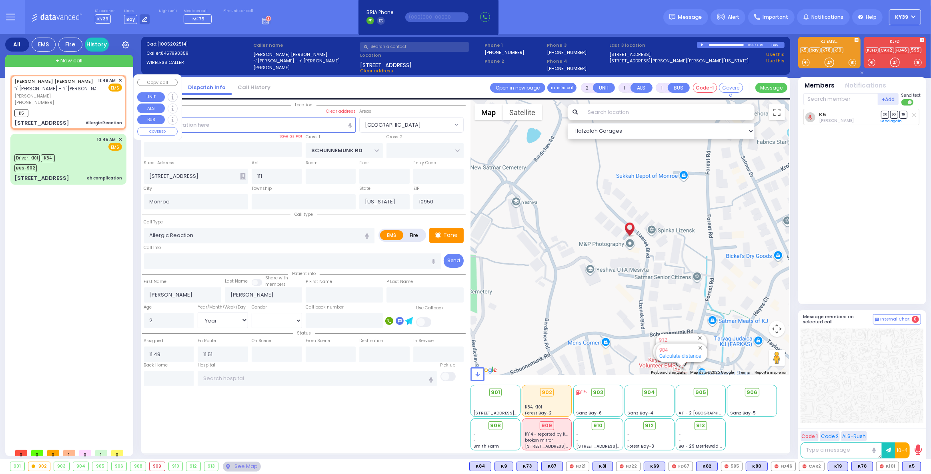
click at [77, 98] on span "[PERSON_NAME]" at bounding box center [54, 96] width 81 height 7
select select
radio input "true"
select select "Year"
select select "[GEOGRAPHIC_DATA]"
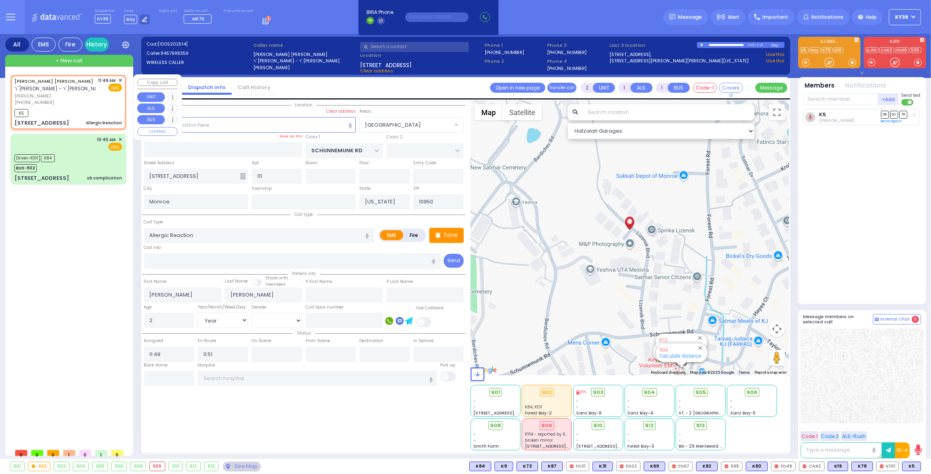
select select "Hatzalah Garages"
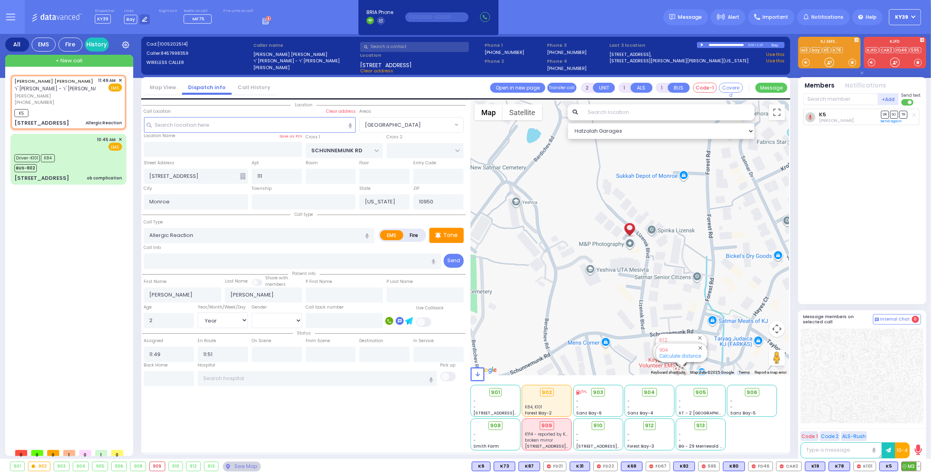
click at [906, 466] on span "M3" at bounding box center [911, 466] width 19 height 9
select select
radio input "true"
select select "Year"
select select "Hatzalah Garages"
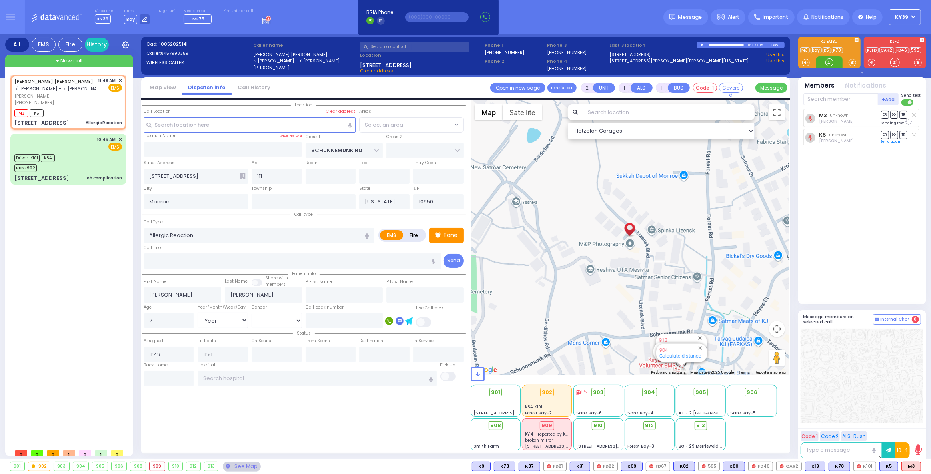
select select "[GEOGRAPHIC_DATA]"
